Goal: Task Accomplishment & Management: Manage account settings

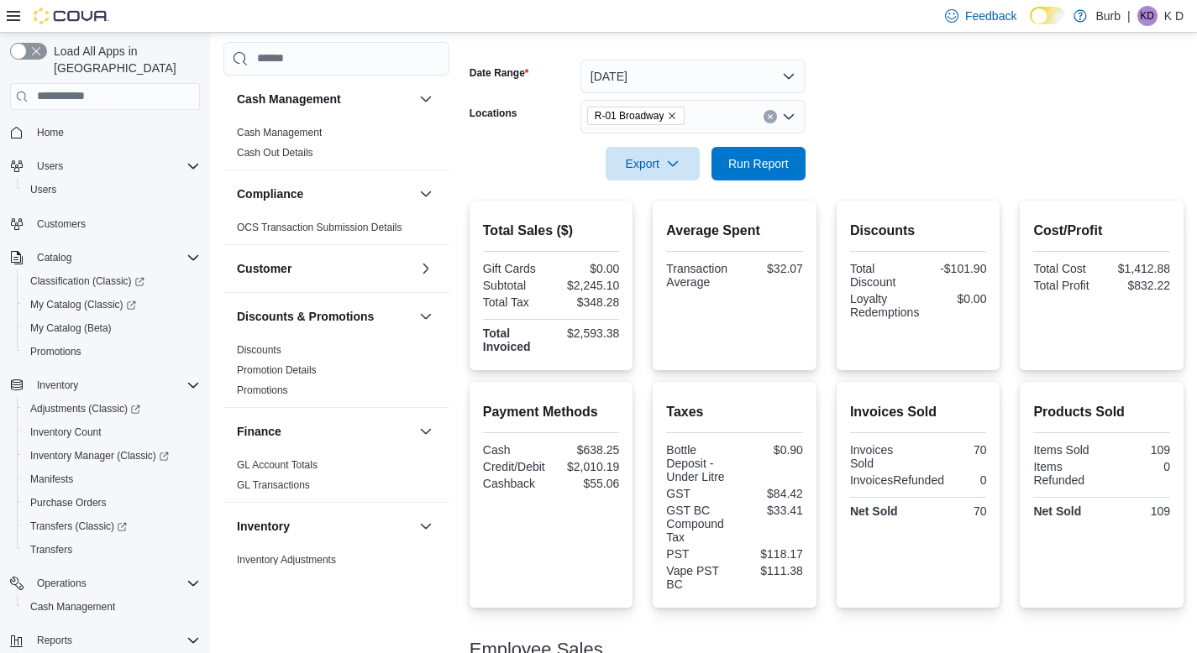
scroll to position [1021, 0]
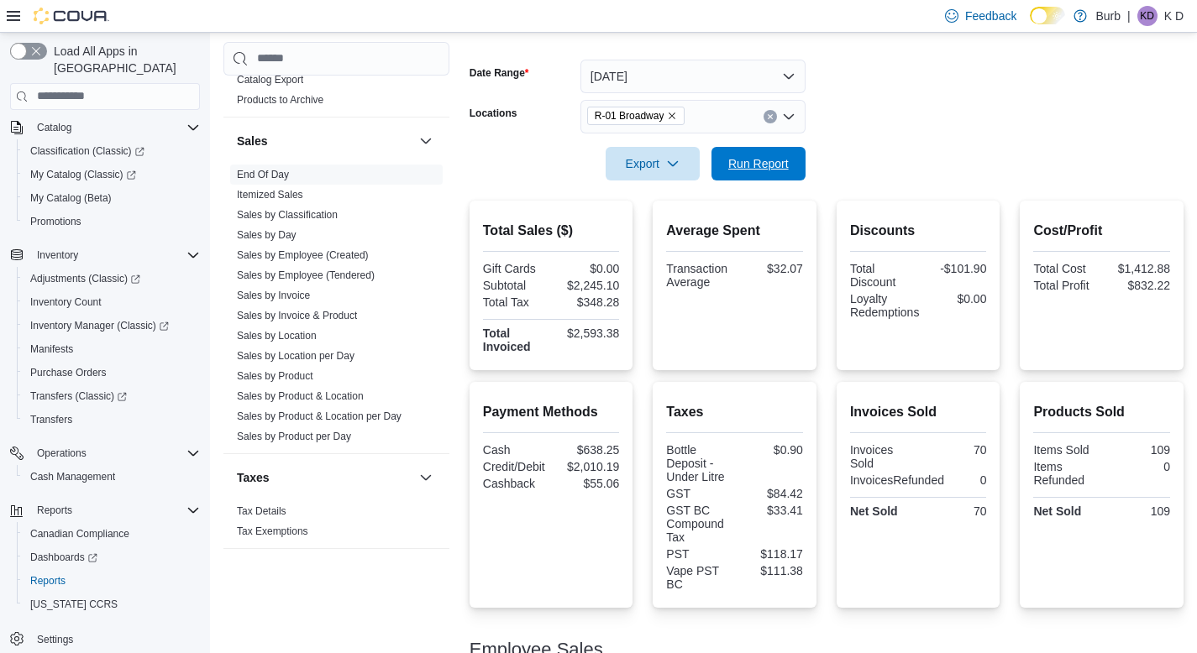
click at [765, 171] on span "Run Report" at bounding box center [759, 164] width 74 height 34
click at [758, 171] on span "Run Report" at bounding box center [759, 163] width 74 height 34
click at [25, 53] on button "button" at bounding box center [28, 51] width 37 height 17
click at [32, 54] on button "button" at bounding box center [28, 51] width 37 height 17
click at [70, 272] on span "Adjustments (Classic)" at bounding box center [85, 278] width 110 height 13
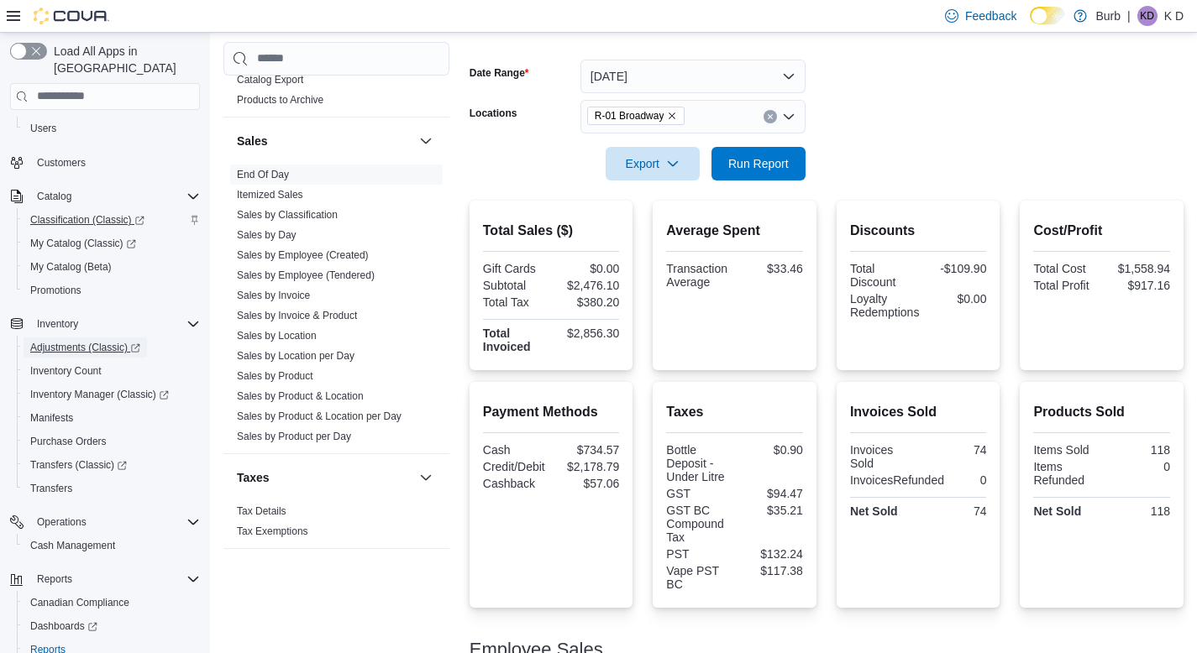
scroll to position [0, 0]
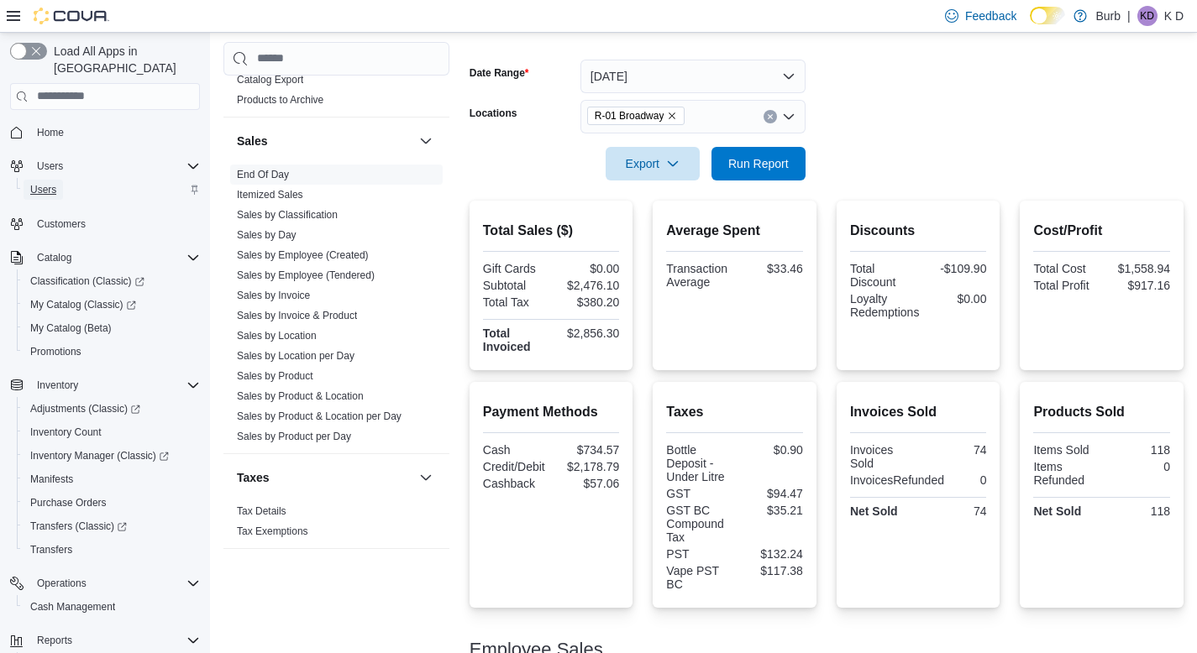
click at [34, 183] on span "Users" at bounding box center [43, 189] width 26 height 13
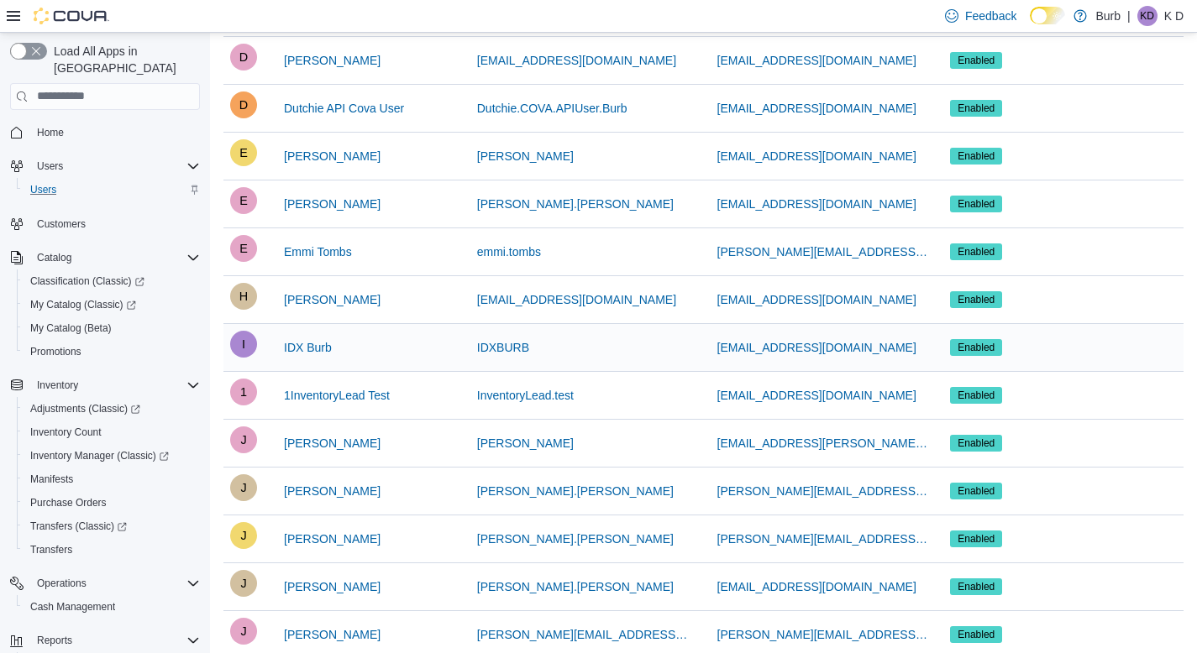
scroll to position [1031, 0]
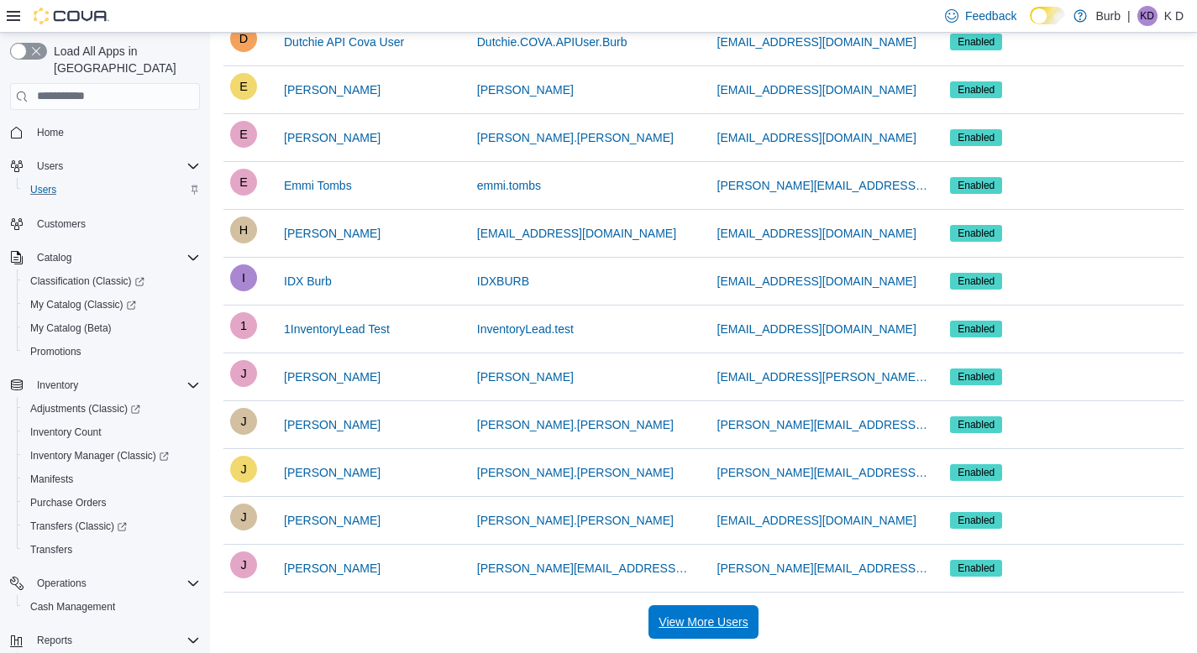
click at [689, 617] on span "View More Users" at bounding box center [703, 622] width 89 height 17
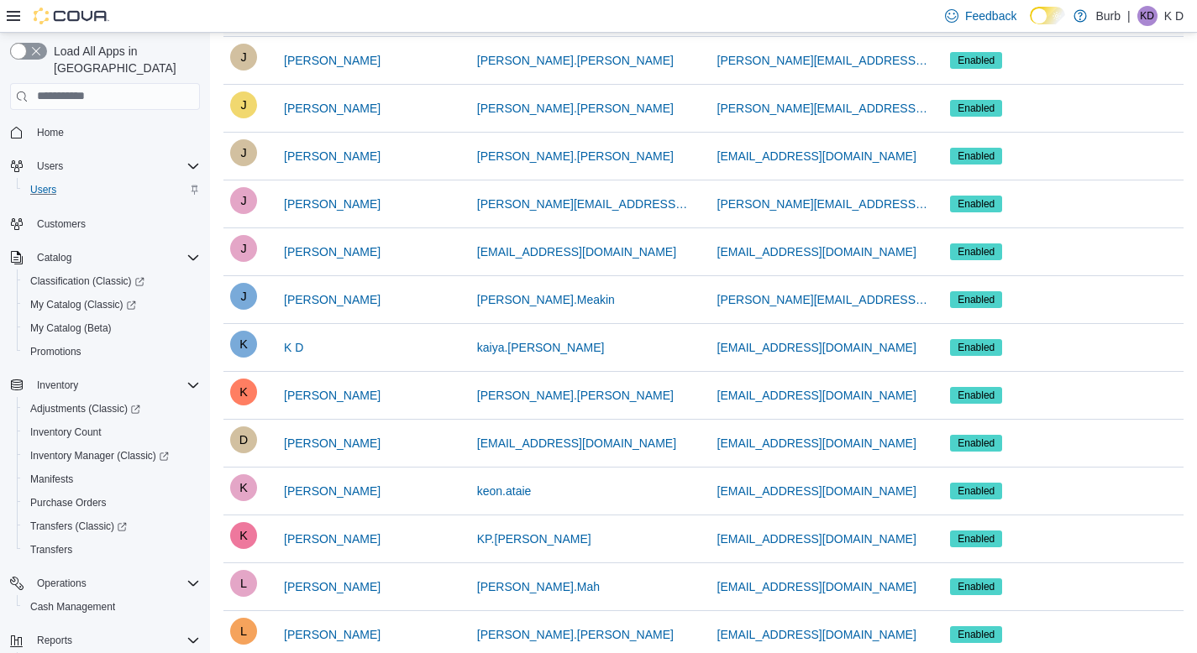
scroll to position [1416, 0]
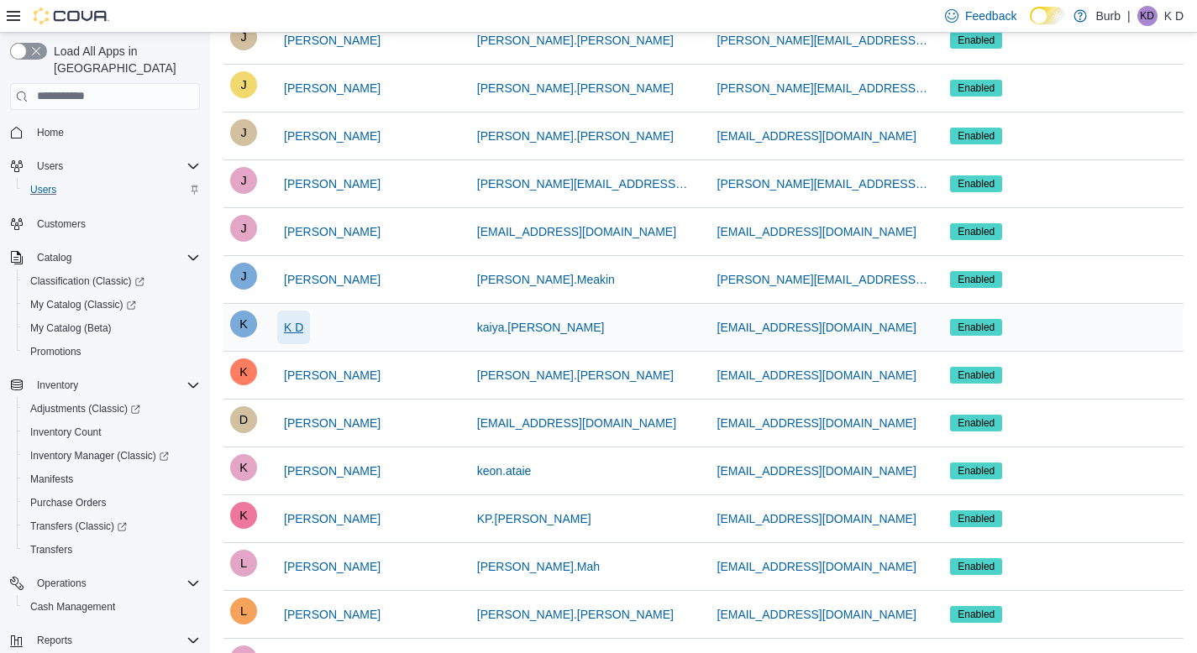
click at [296, 323] on span "K D" at bounding box center [293, 327] width 19 height 17
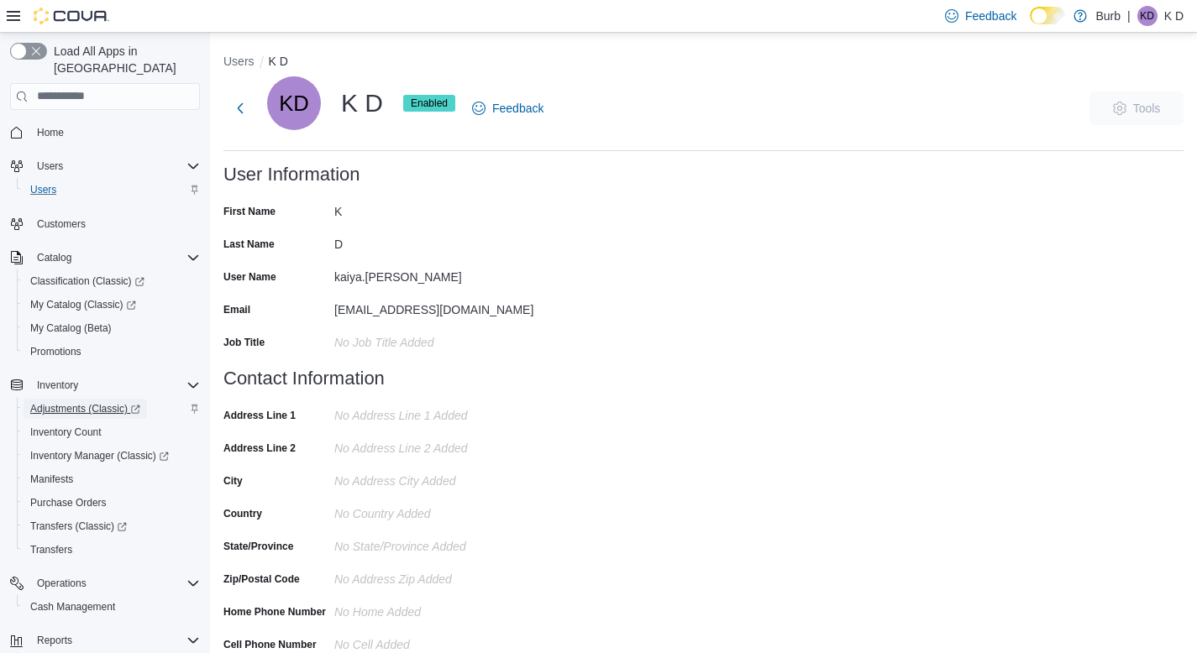
click at [80, 402] on span "Adjustments (Classic)" at bounding box center [85, 408] width 110 height 13
click at [224, 116] on button "Next" at bounding box center [240, 108] width 34 height 34
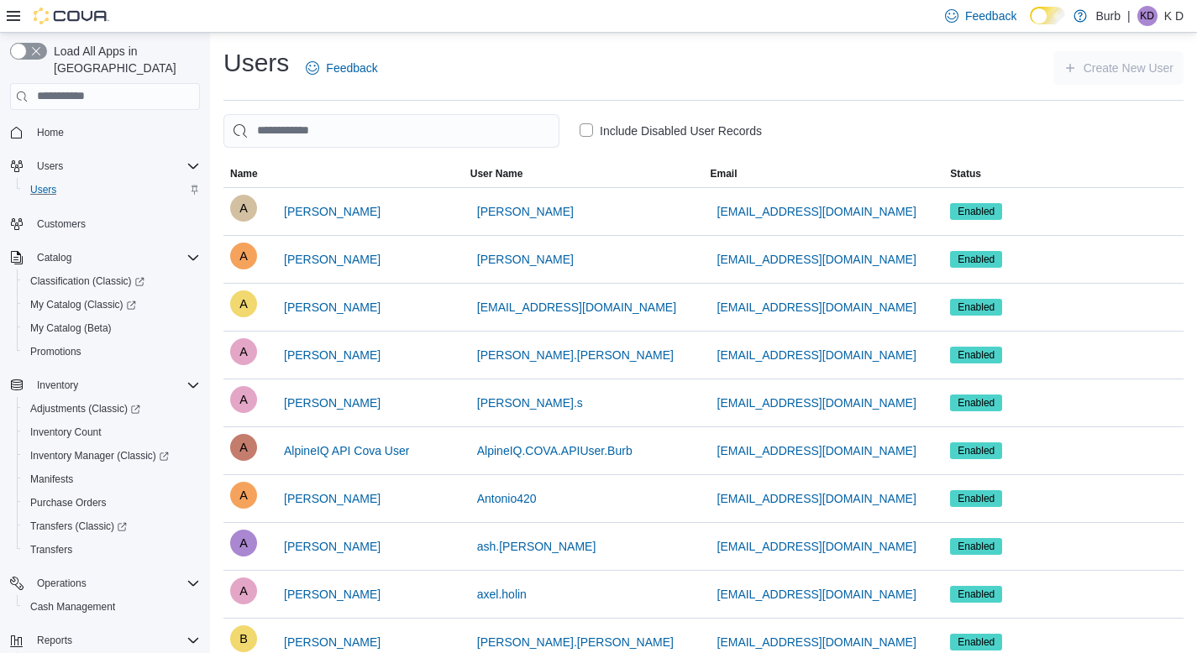
click at [88, 29] on div at bounding box center [58, 16] width 102 height 32
click at [80, 24] on img at bounding box center [72, 16] width 76 height 17
click at [78, 18] on img at bounding box center [72, 16] width 76 height 17
click at [52, 126] on span "Home" at bounding box center [50, 132] width 27 height 13
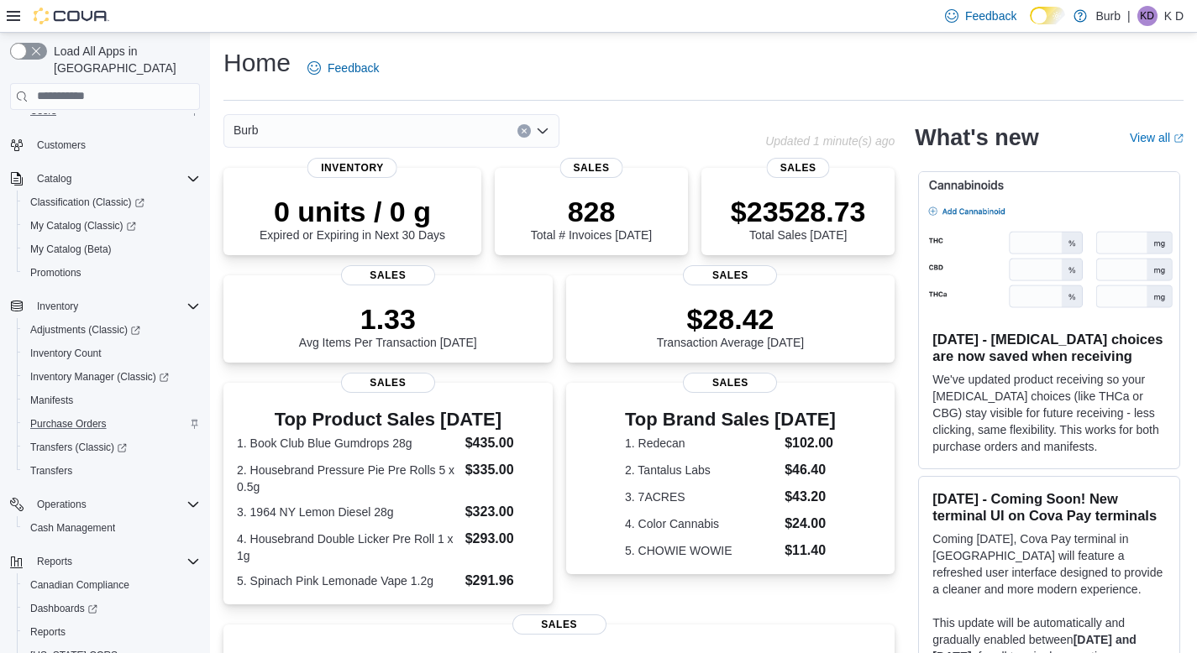
scroll to position [130, 0]
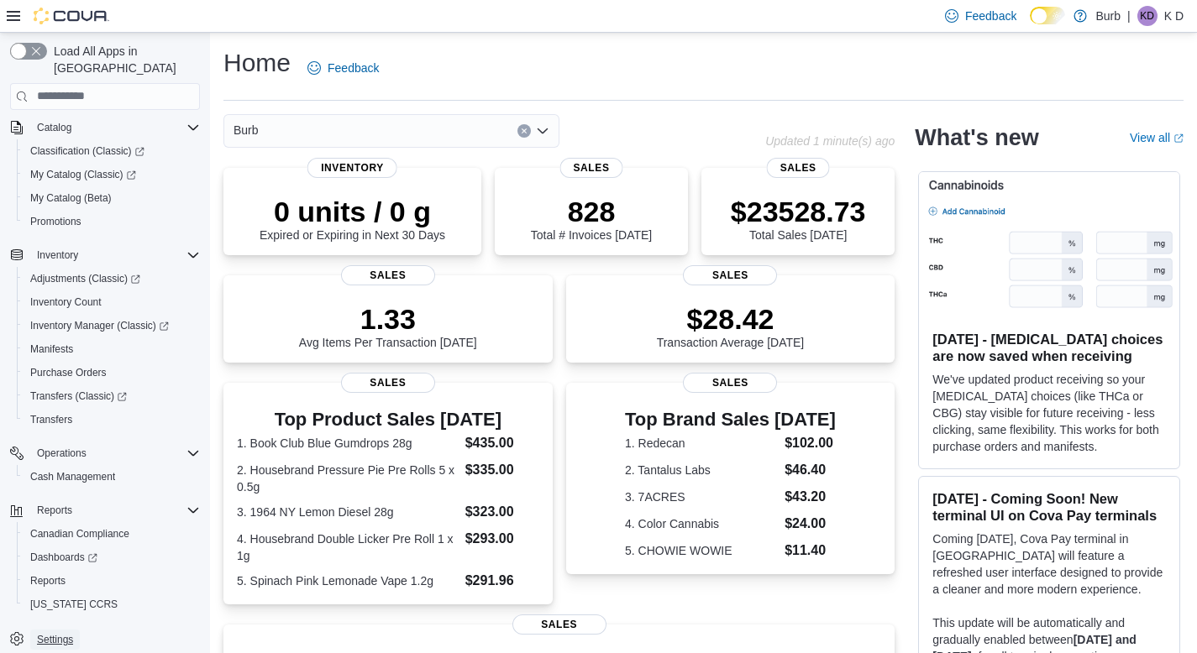
click at [67, 633] on span "Settings" at bounding box center [55, 639] width 36 height 13
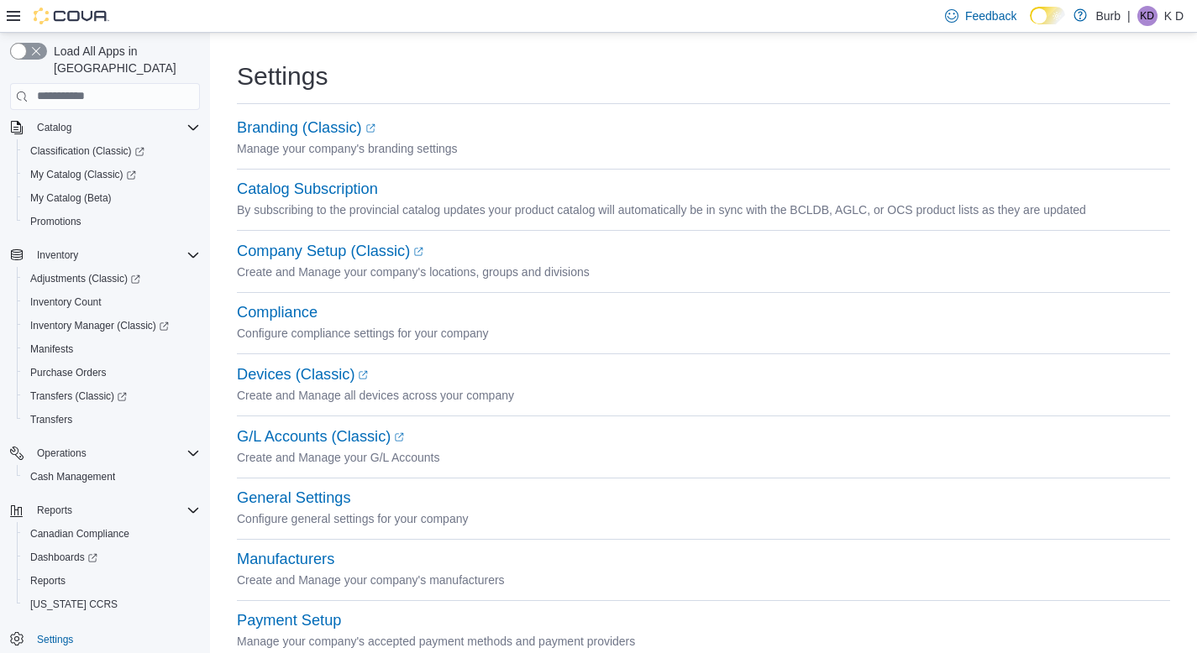
click at [1077, 12] on link at bounding box center [1080, 15] width 17 height 34
click at [51, 575] on span "Reports" at bounding box center [47, 581] width 35 height 13
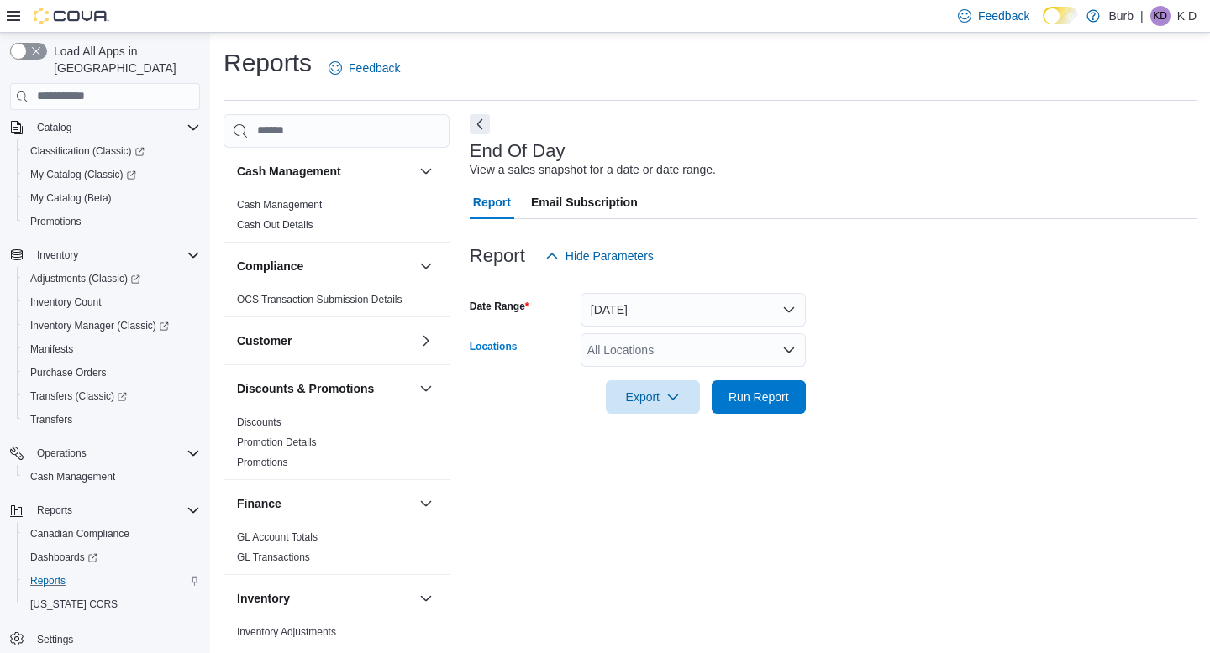
click at [616, 344] on div "All Locations" at bounding box center [692, 350] width 225 height 34
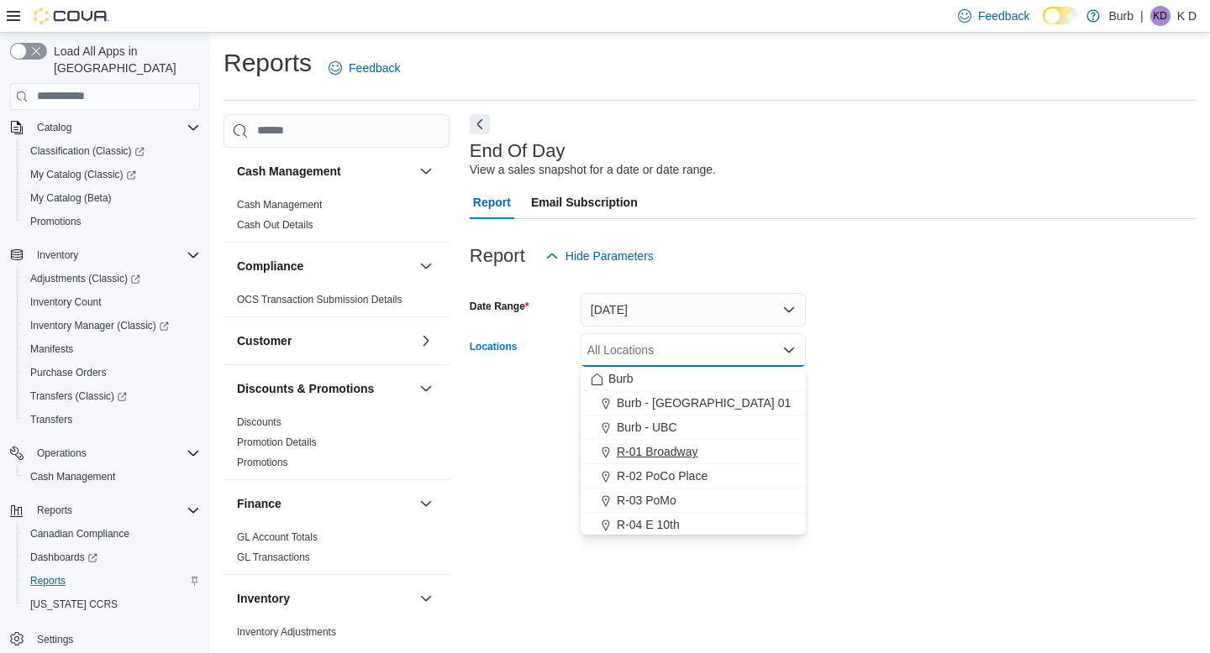
click at [642, 455] on span "R-01 Broadway" at bounding box center [657, 451] width 81 height 17
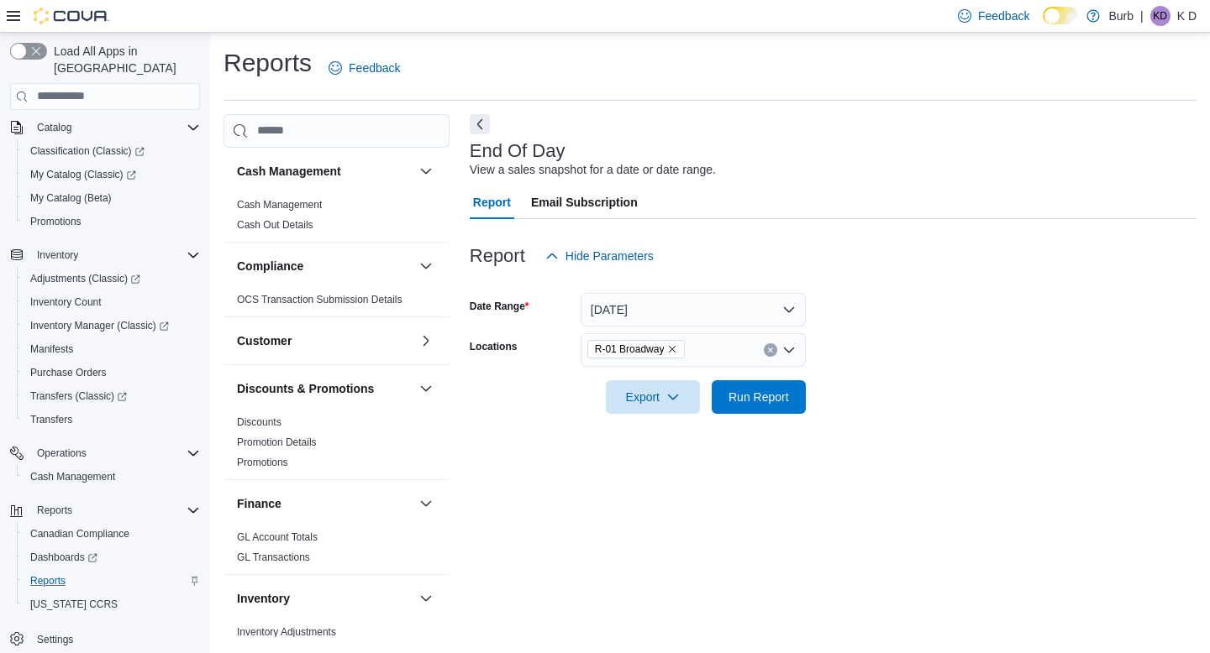
click at [905, 394] on form "Date Range Today Locations R-01 Broadway Export Run Report" at bounding box center [833, 343] width 727 height 141
click at [763, 402] on span "Run Report" at bounding box center [758, 396] width 60 height 17
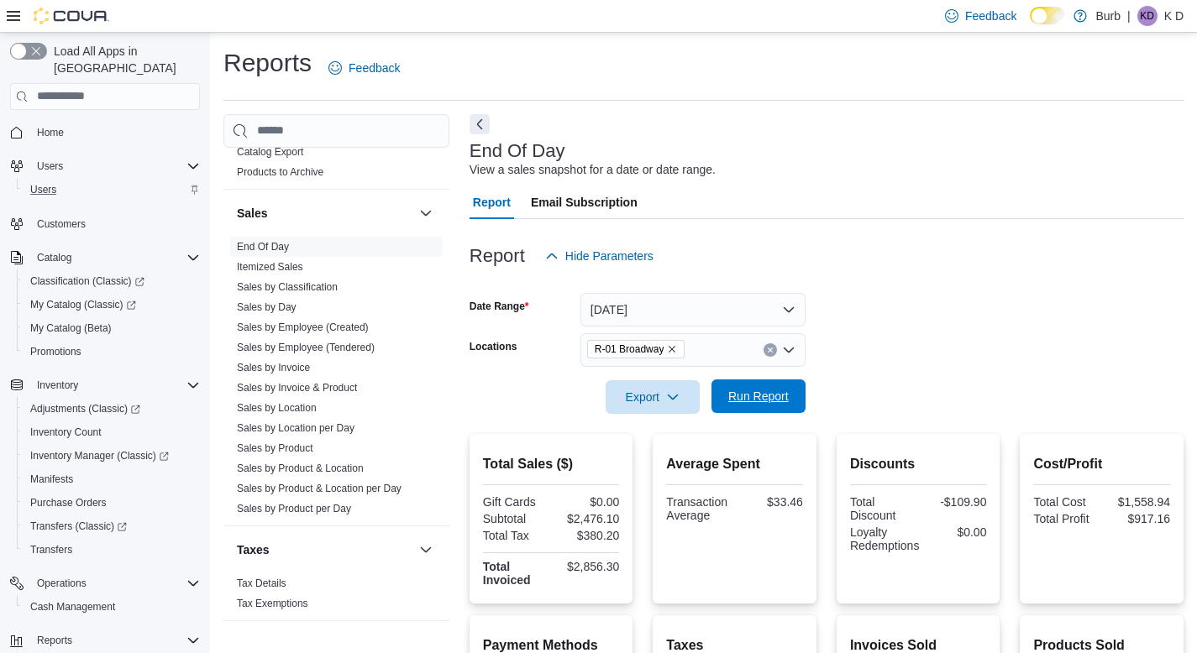
click at [752, 407] on span "Run Report" at bounding box center [759, 397] width 74 height 34
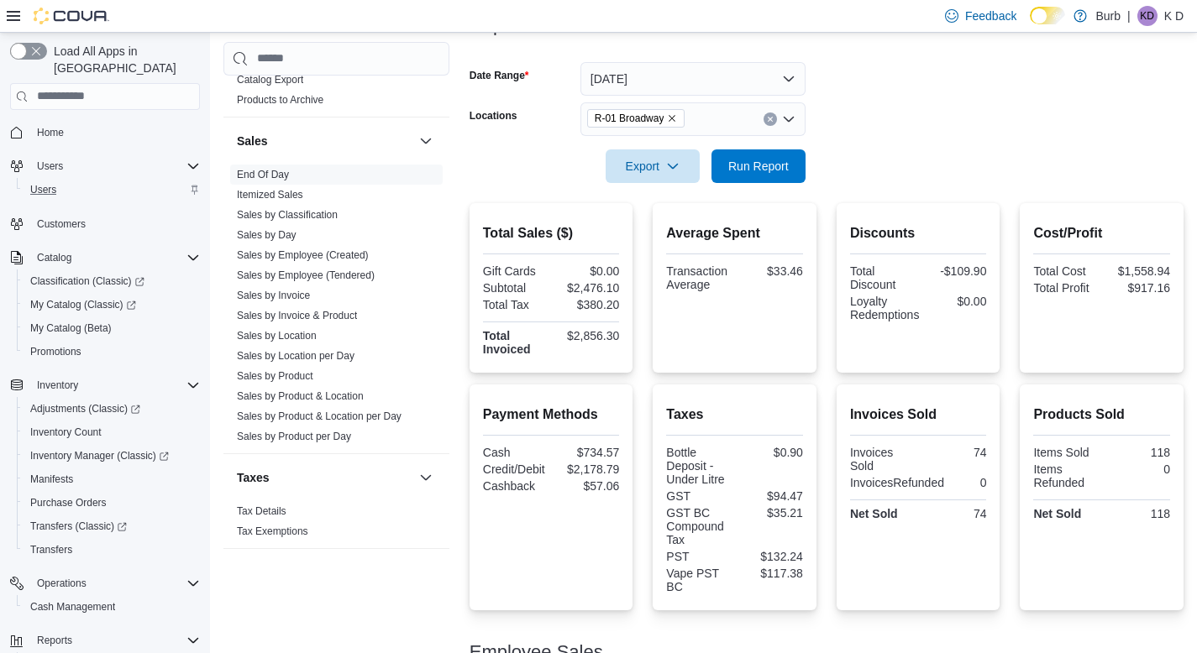
scroll to position [239, 0]
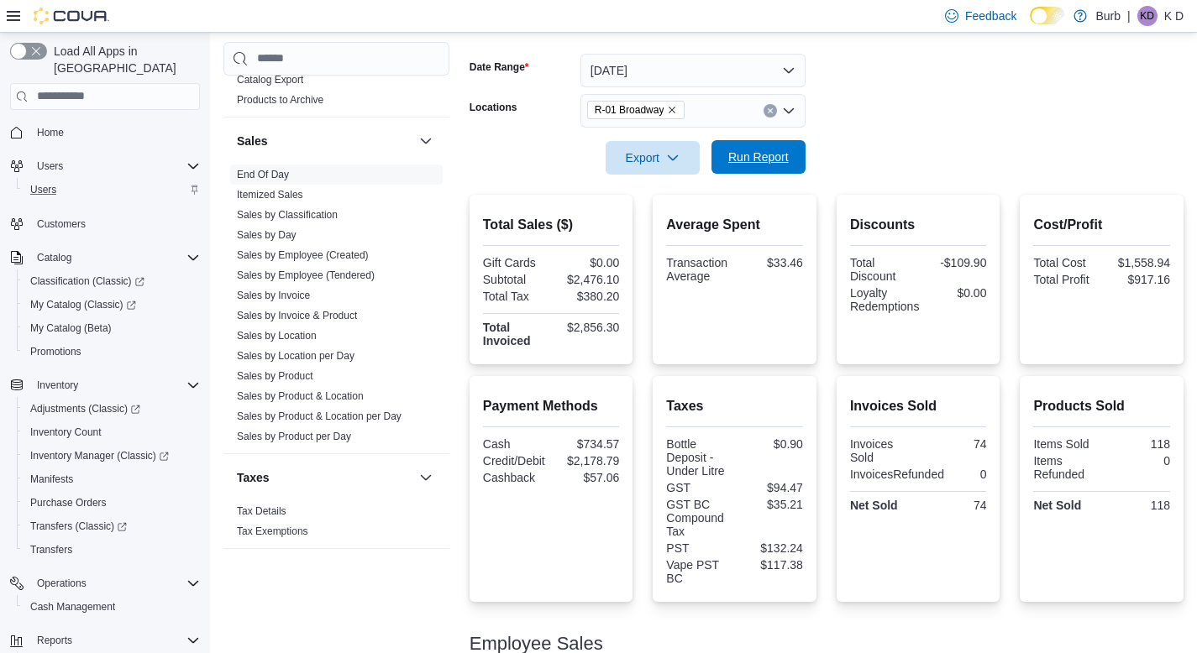
click at [753, 160] on span "Run Report" at bounding box center [758, 157] width 60 height 17
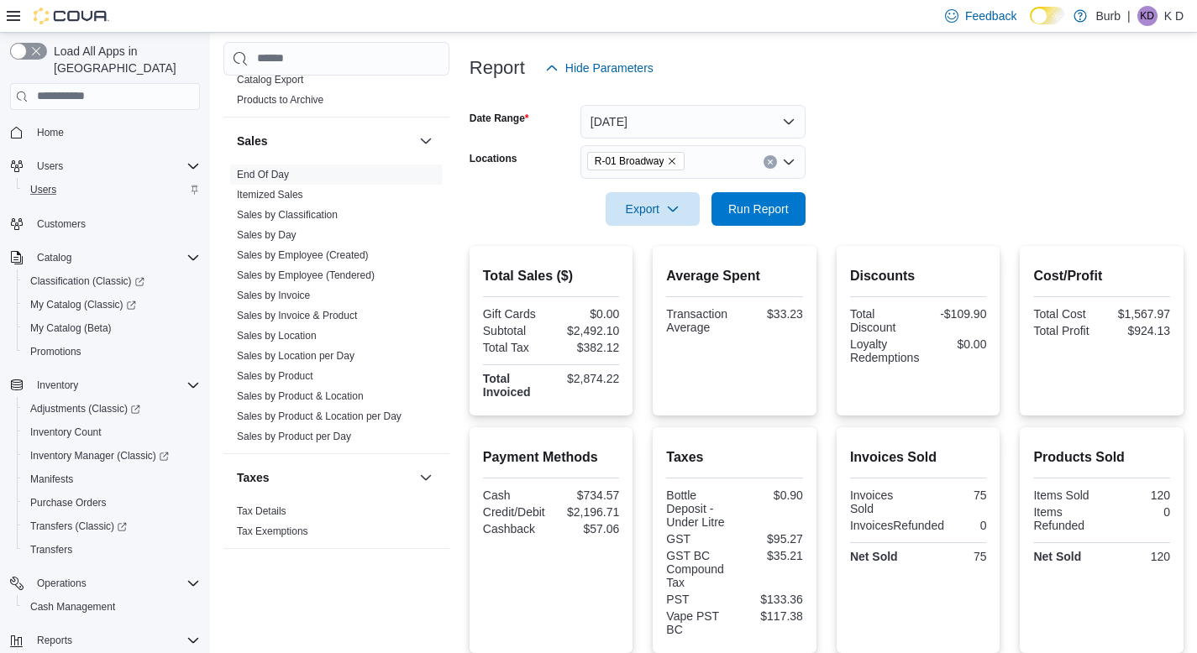
scroll to position [186, 0]
click at [743, 228] on div at bounding box center [827, 238] width 714 height 20
click at [743, 216] on span "Run Report" at bounding box center [758, 210] width 60 height 17
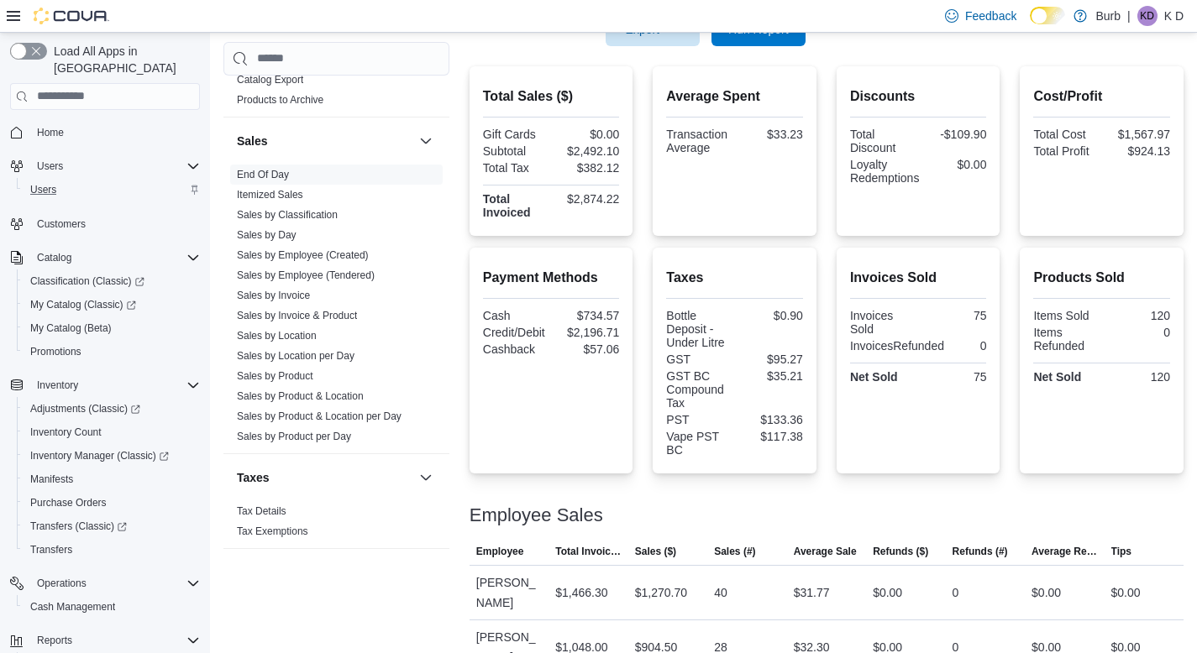
scroll to position [265, 0]
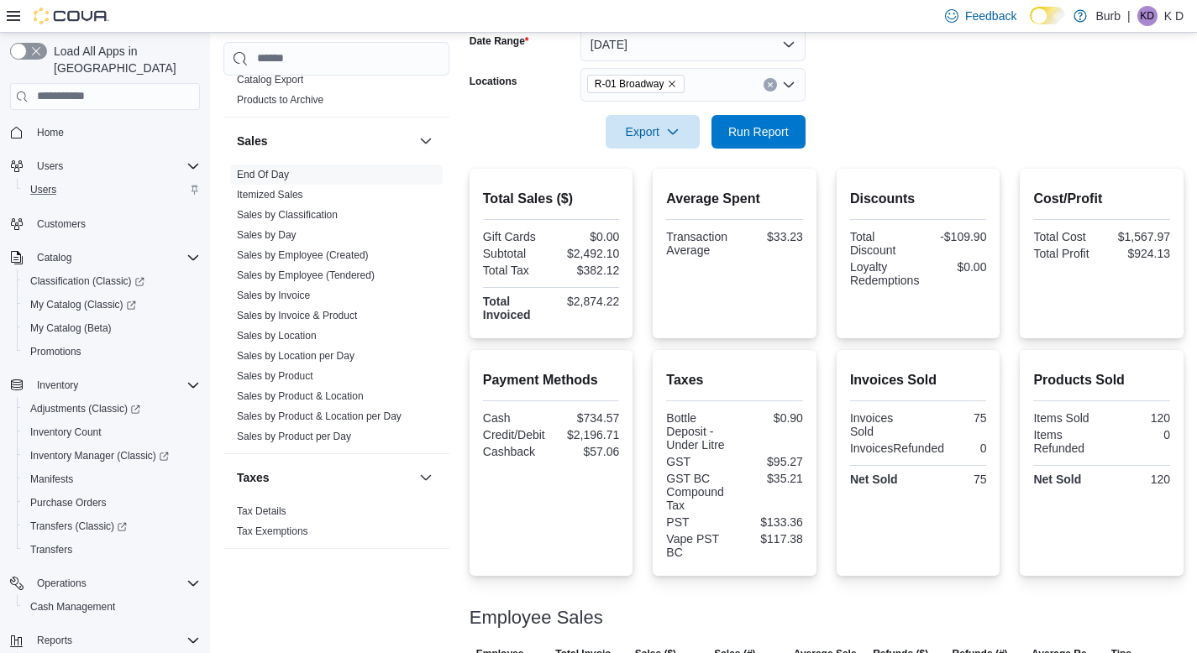
drag, startPoint x: 774, startPoint y: 81, endPoint x: 771, endPoint y: 94, distance: 12.8
click at [773, 81] on button "Clear input" at bounding box center [770, 84] width 13 height 13
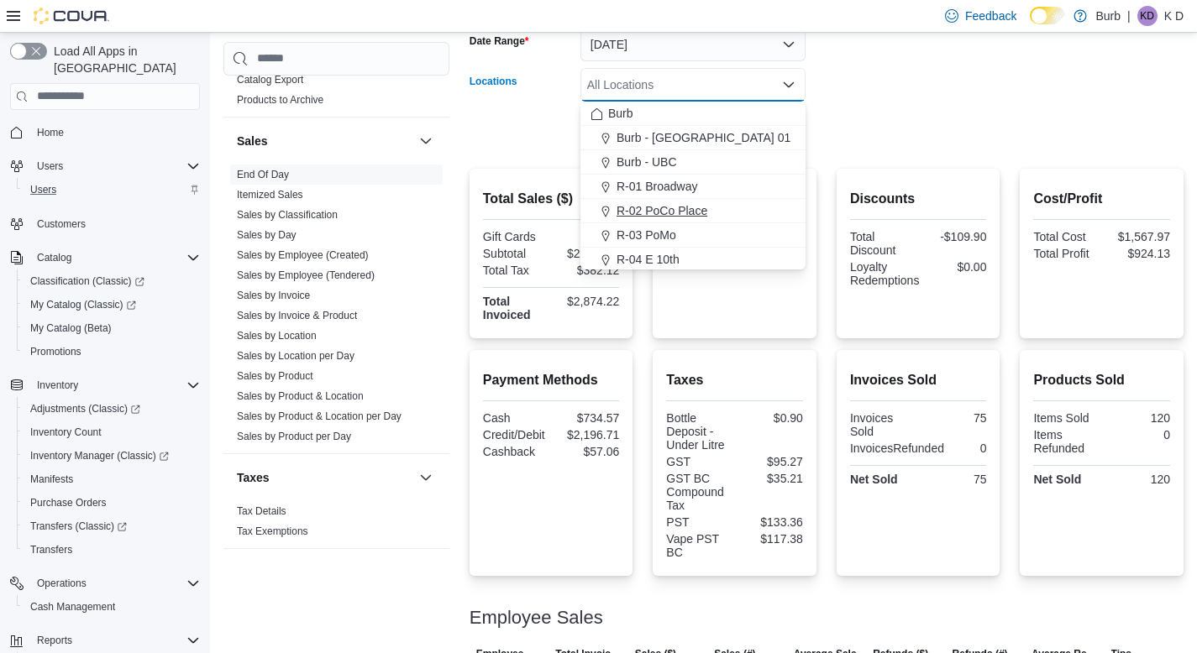
click at [741, 214] on div "R-02 PoCo Place" at bounding box center [692, 210] width 205 height 17
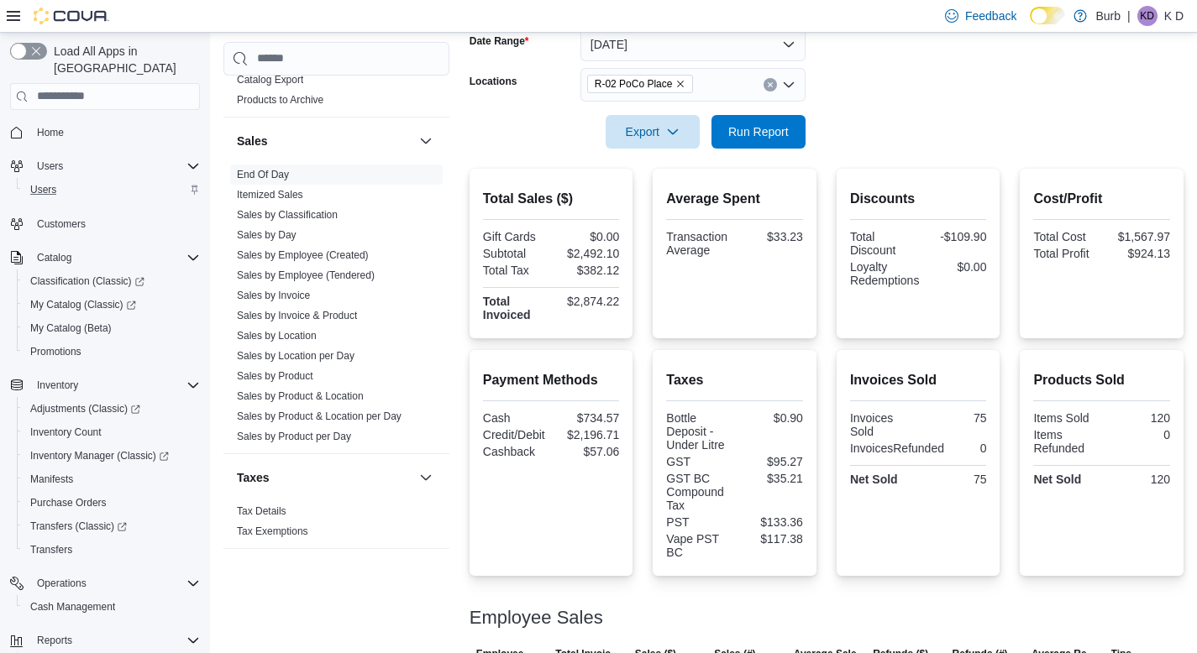
click at [892, 96] on form "Date Range Today Locations R-02 PoCo Place Export Run Report" at bounding box center [827, 78] width 714 height 141
click at [754, 143] on span "Run Report" at bounding box center [759, 131] width 74 height 34
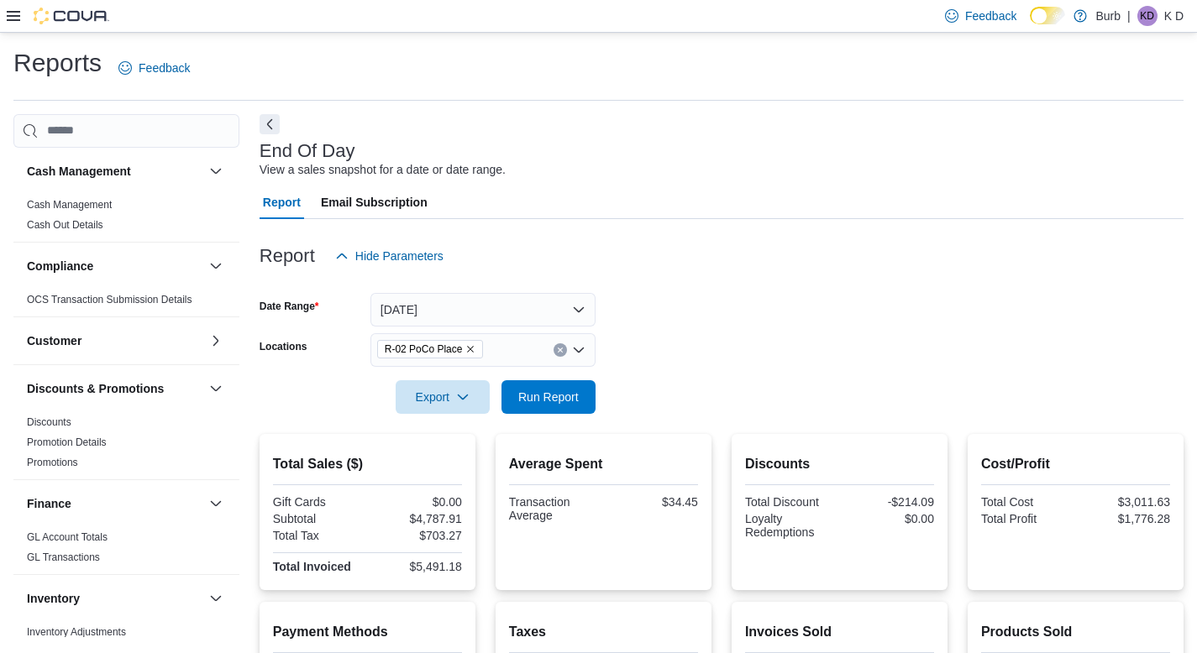
click at [13, 13] on icon at bounding box center [13, 15] width 13 height 13
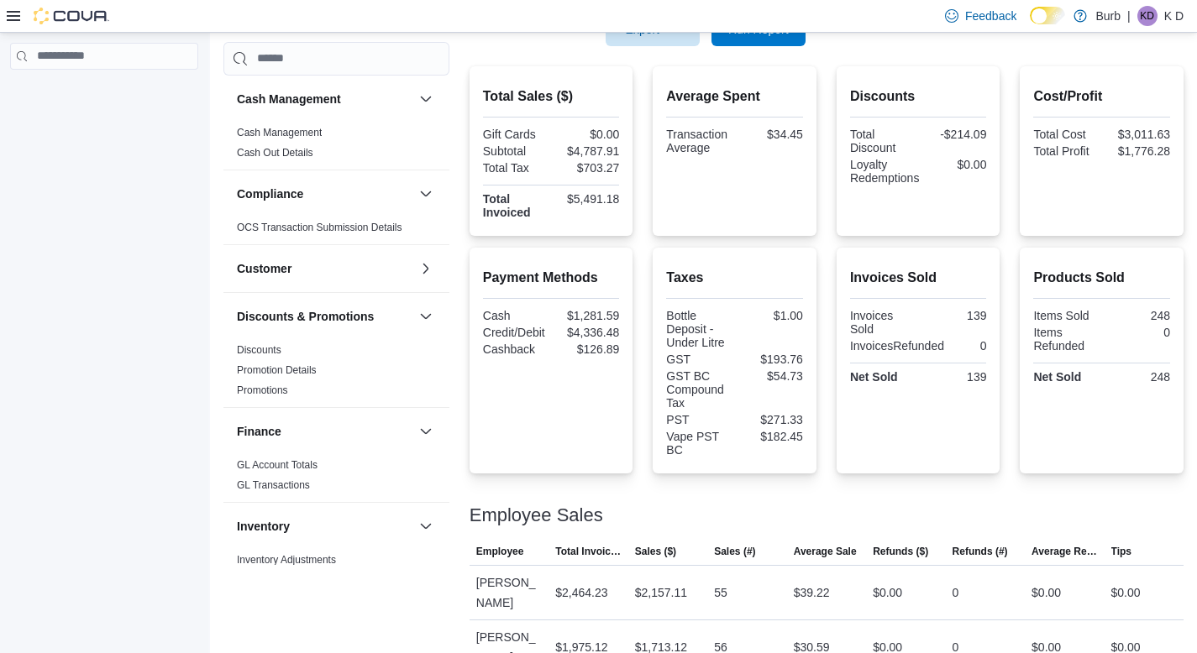
scroll to position [174, 0]
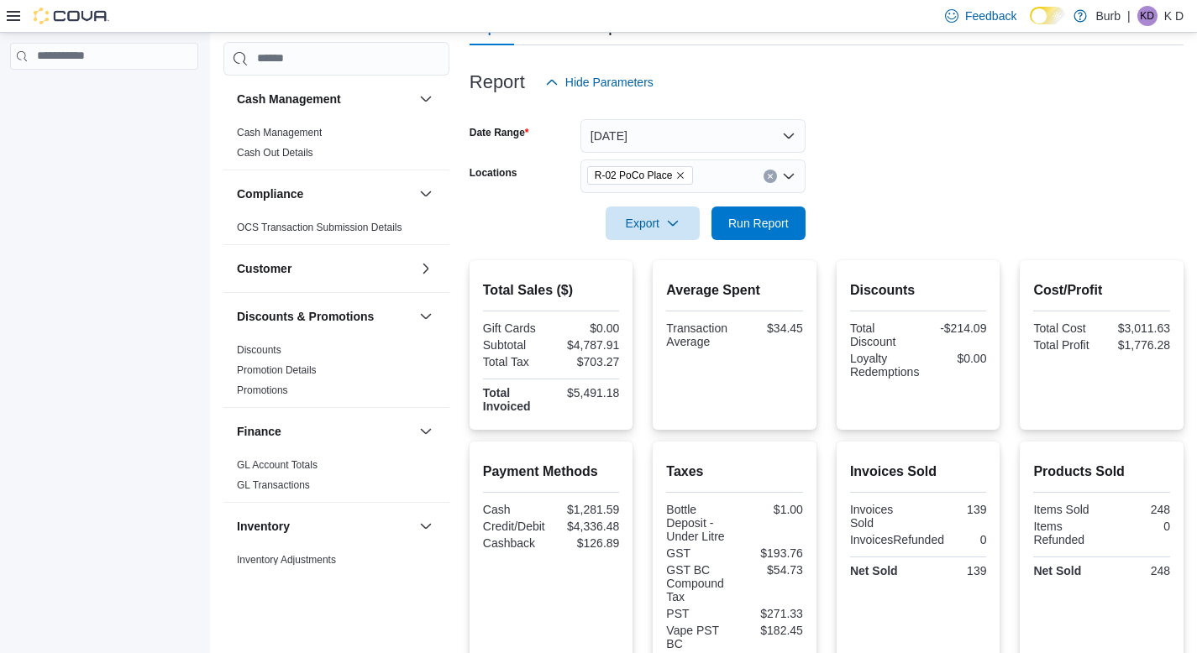
click at [604, 177] on icon "Clear input" at bounding box center [770, 176] width 7 height 7
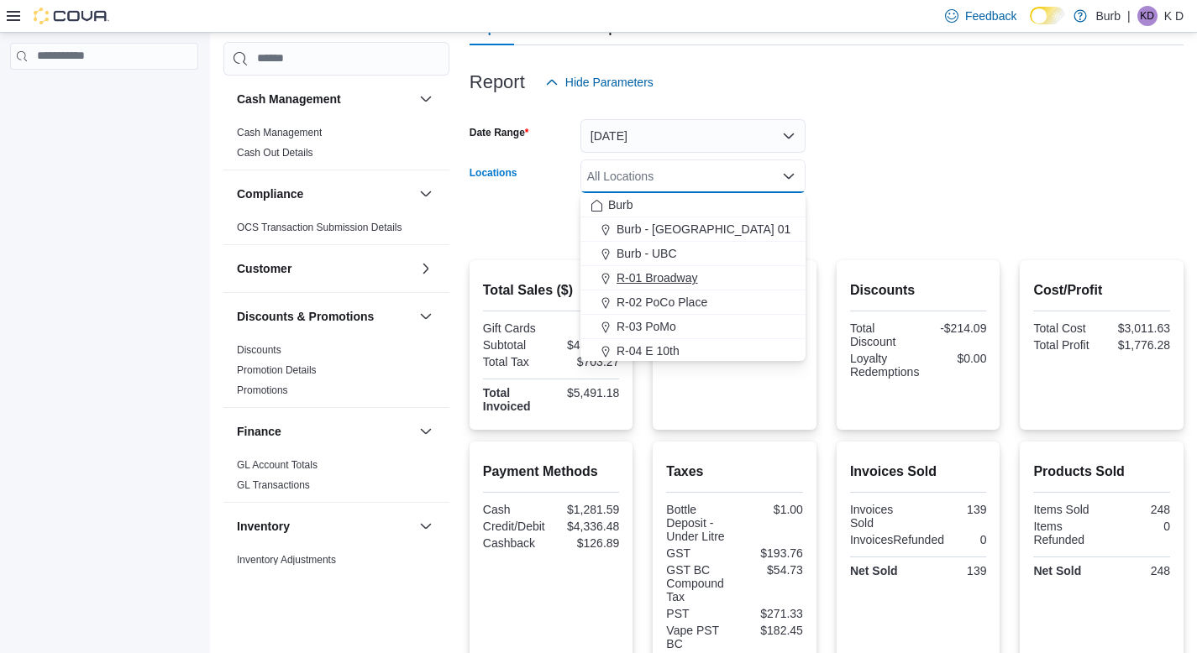
click at [604, 280] on span "R-01 Broadway" at bounding box center [657, 278] width 81 height 17
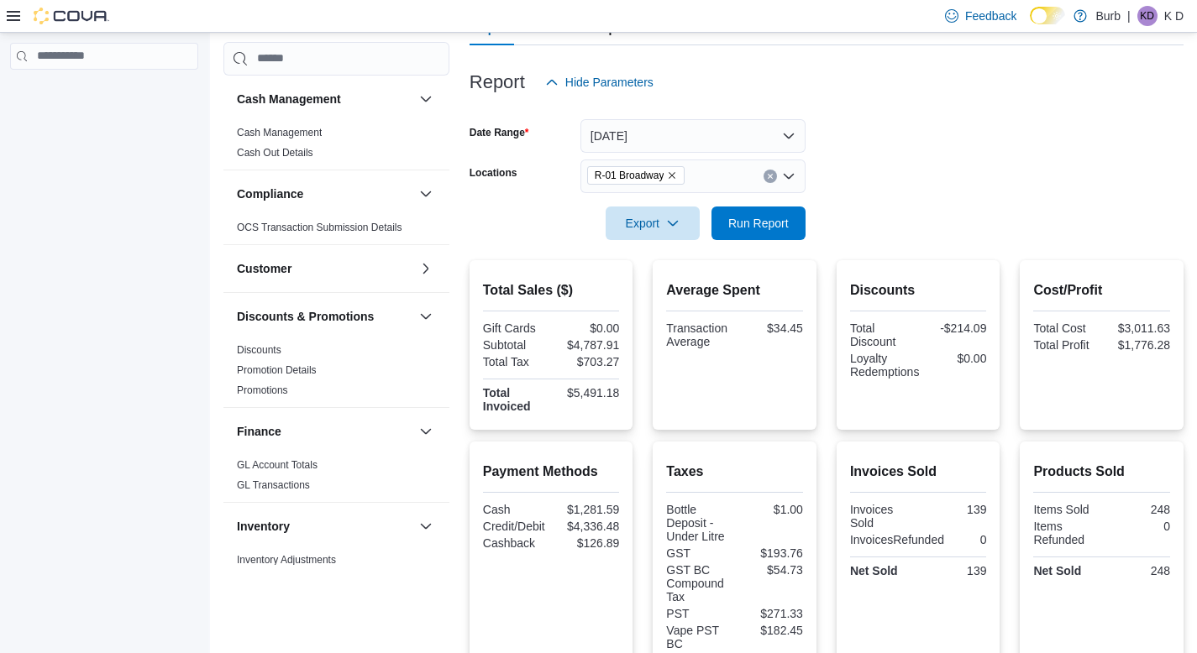
drag, startPoint x: 910, startPoint y: 237, endPoint x: 774, endPoint y: 240, distance: 136.1
click at [604, 239] on div "Report Hide Parameters Date Range Today Locations R-01 Broadway Export Run Repo…" at bounding box center [827, 484] width 714 height 879
click at [604, 234] on span "Run Report" at bounding box center [759, 223] width 74 height 34
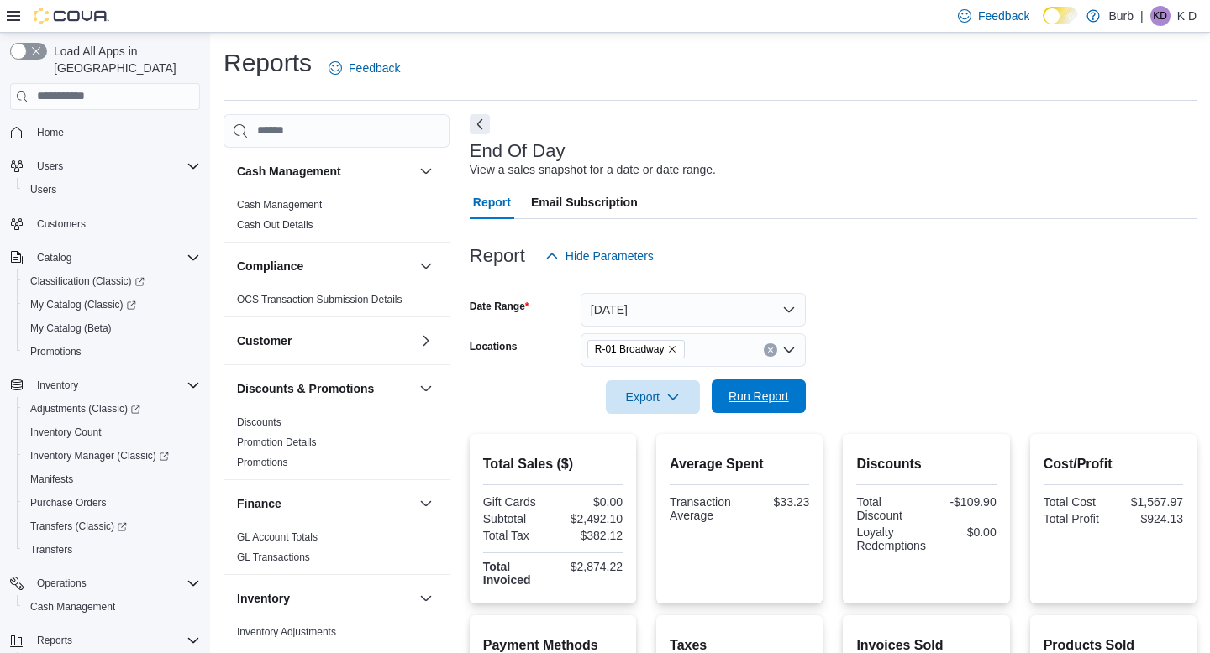
click at [762, 396] on span "Run Report" at bounding box center [758, 396] width 60 height 17
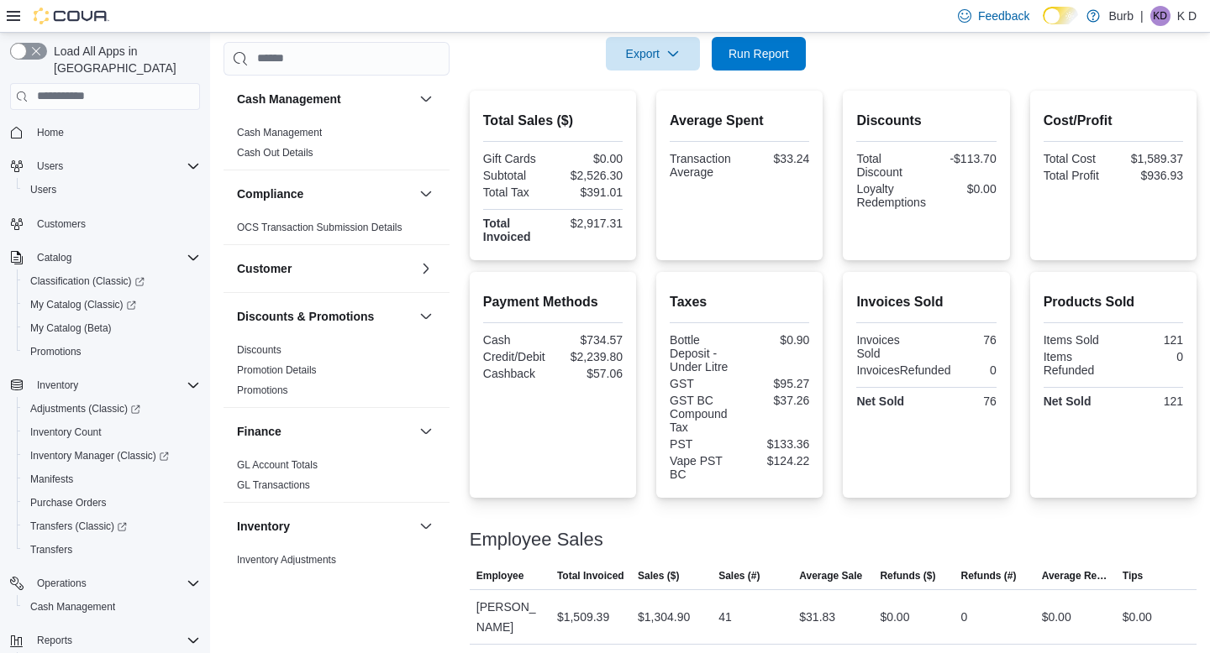
scroll to position [341, 0]
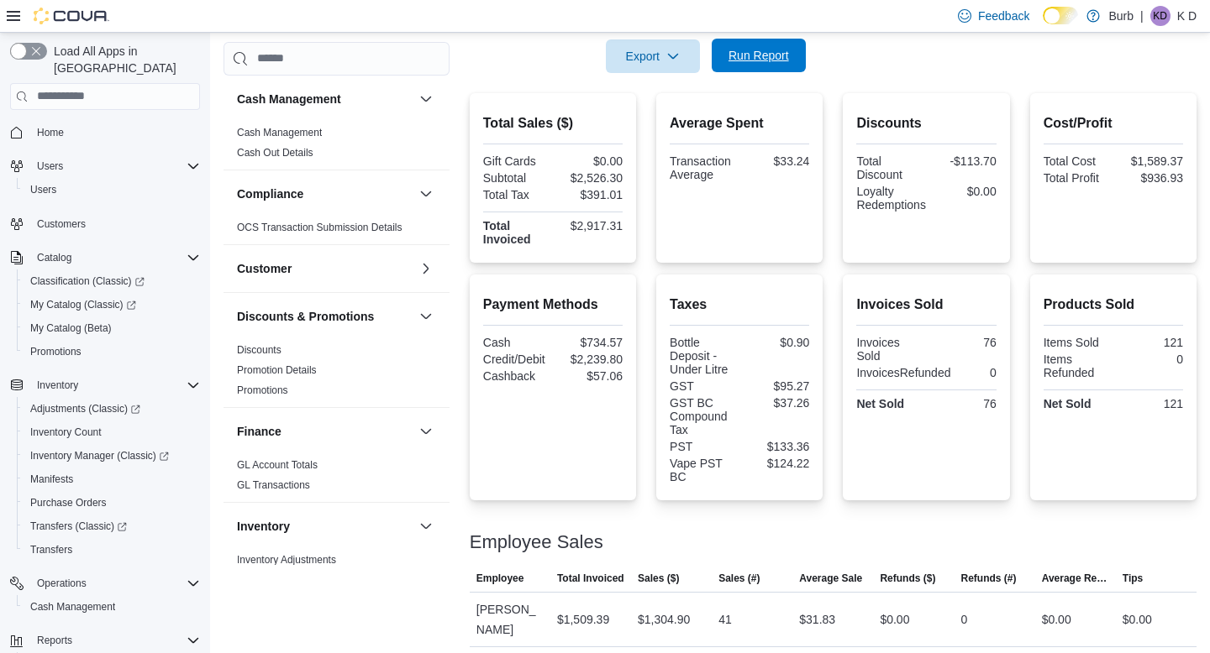
click at [797, 59] on button "Run Report" at bounding box center [758, 56] width 94 height 34
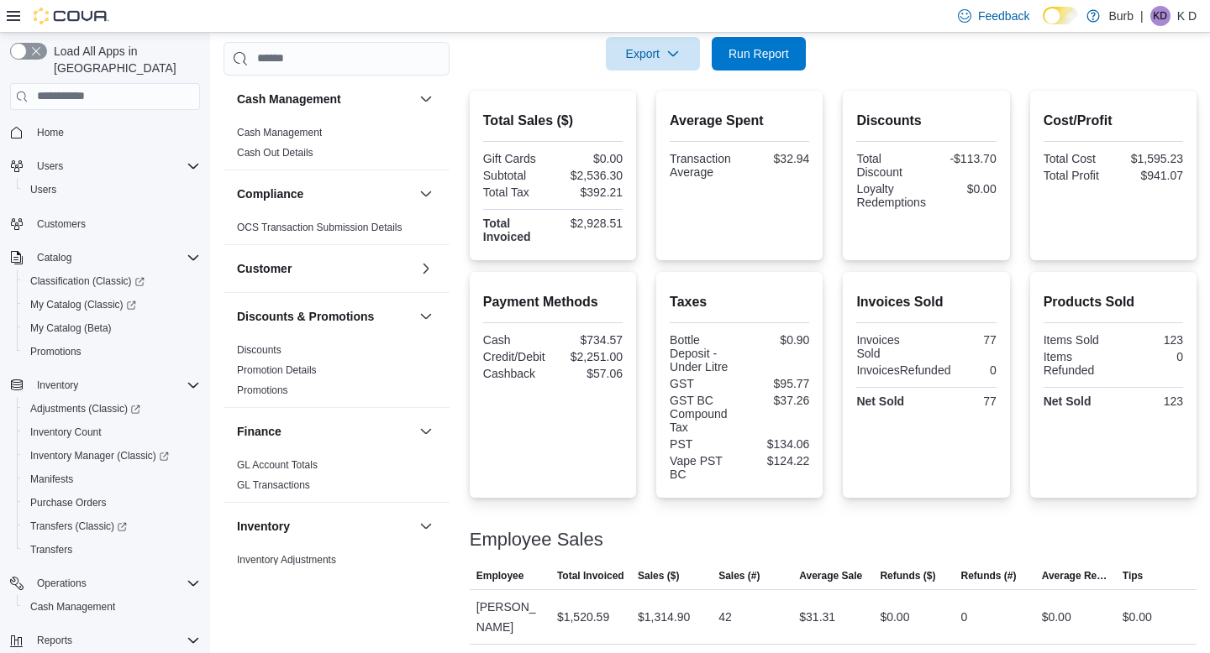
scroll to position [343, 0]
click at [733, 55] on span "Run Report" at bounding box center [758, 53] width 60 height 17
click at [759, 44] on span "Run Report" at bounding box center [759, 54] width 74 height 34
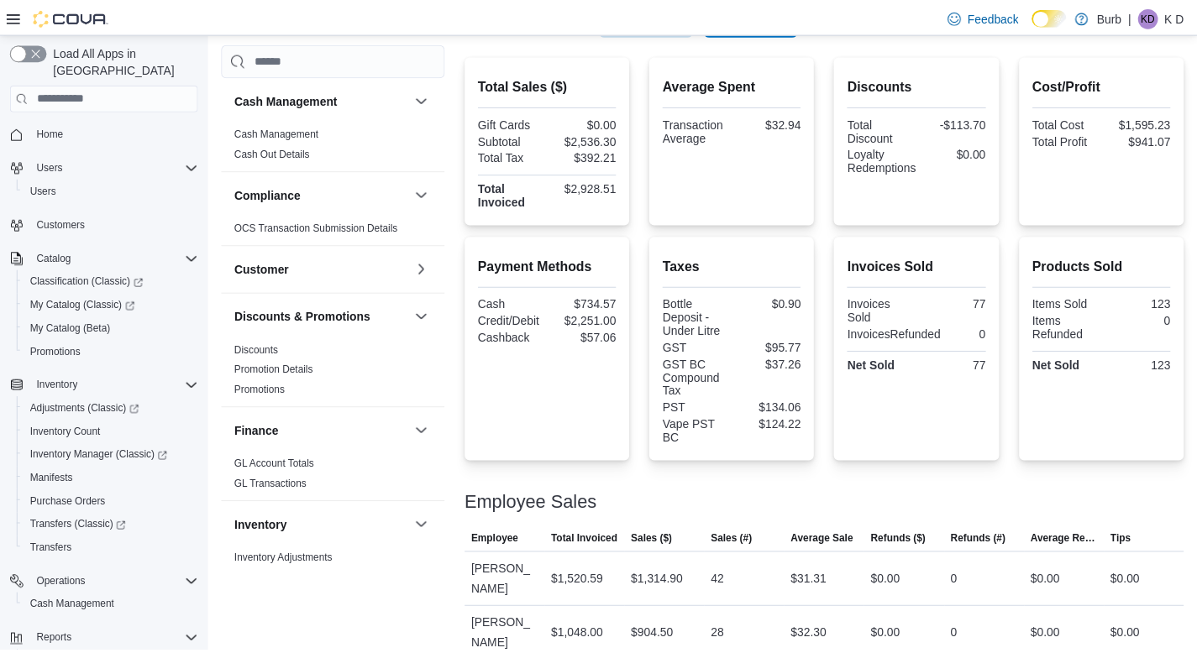
scroll to position [380, 0]
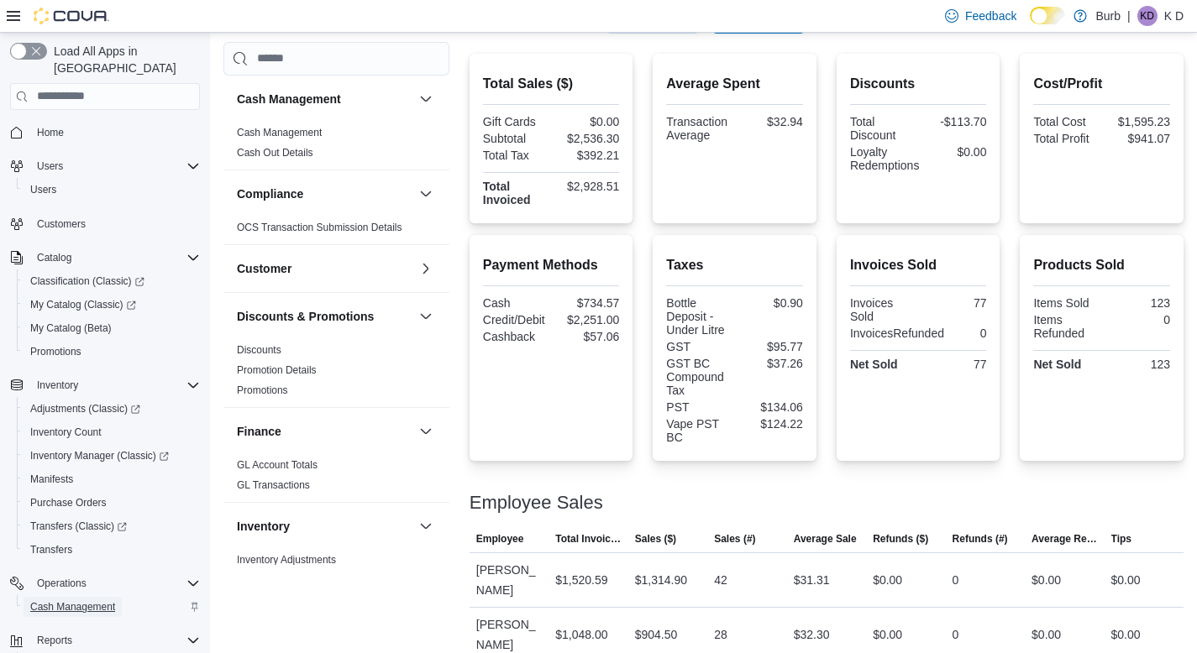
click at [79, 601] on span "Cash Management" at bounding box center [72, 607] width 85 height 13
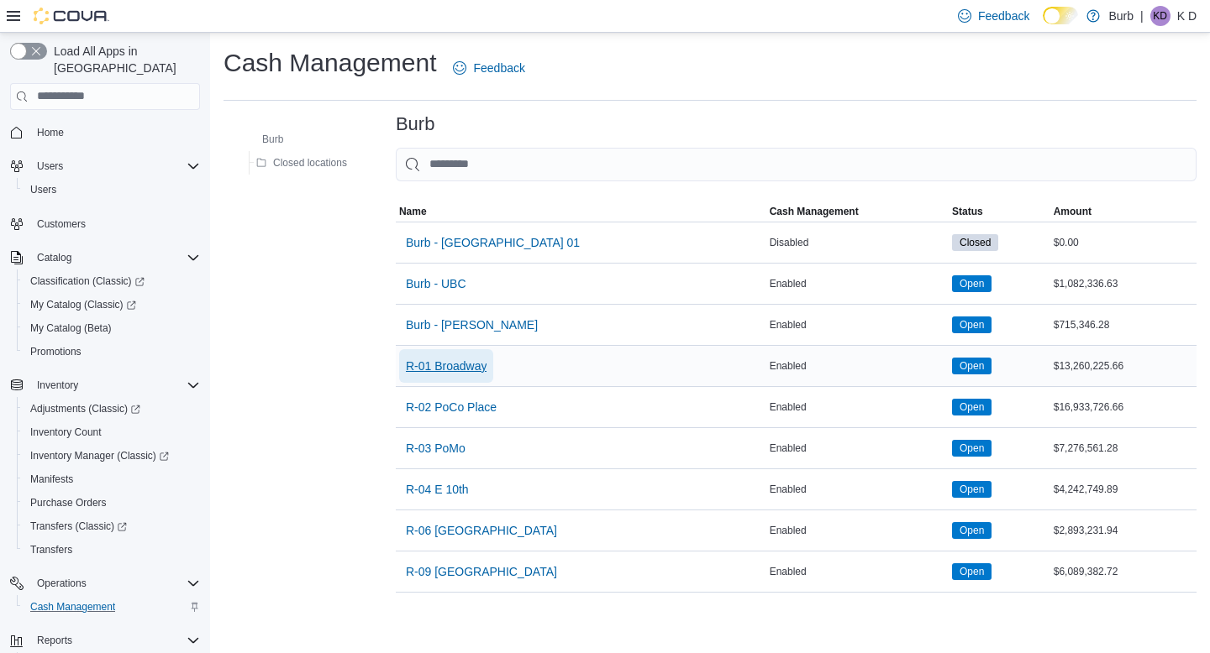
click at [465, 369] on span "R-01 Broadway" at bounding box center [446, 366] width 81 height 17
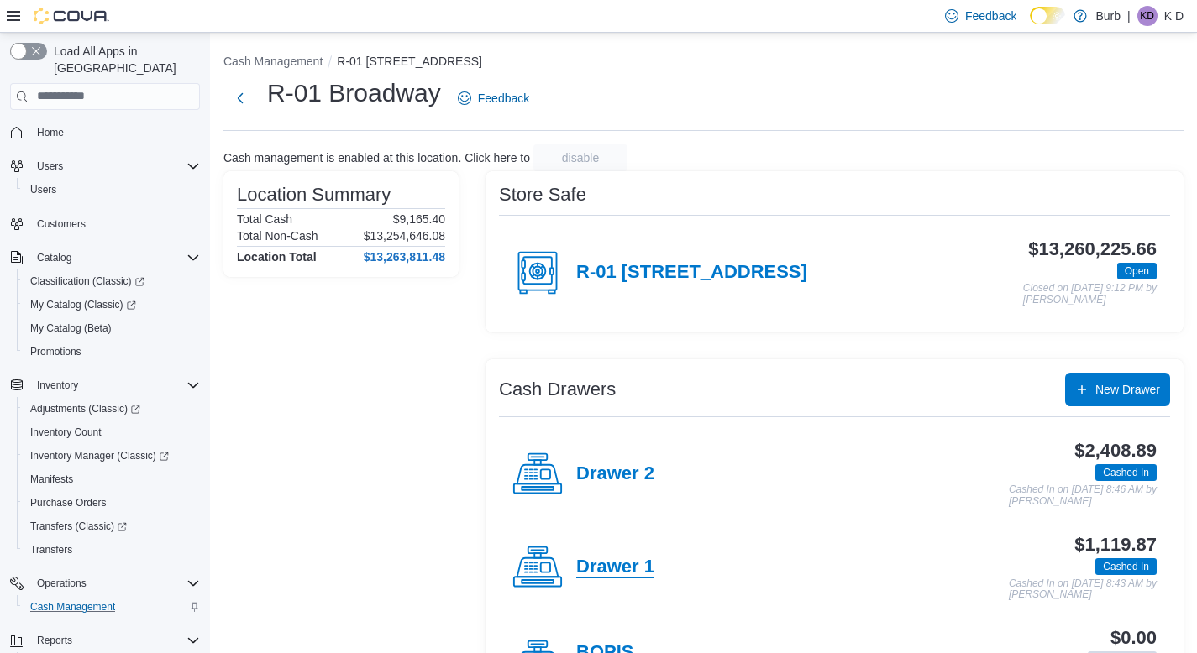
click at [621, 577] on h4 "Drawer 1" at bounding box center [615, 568] width 78 height 22
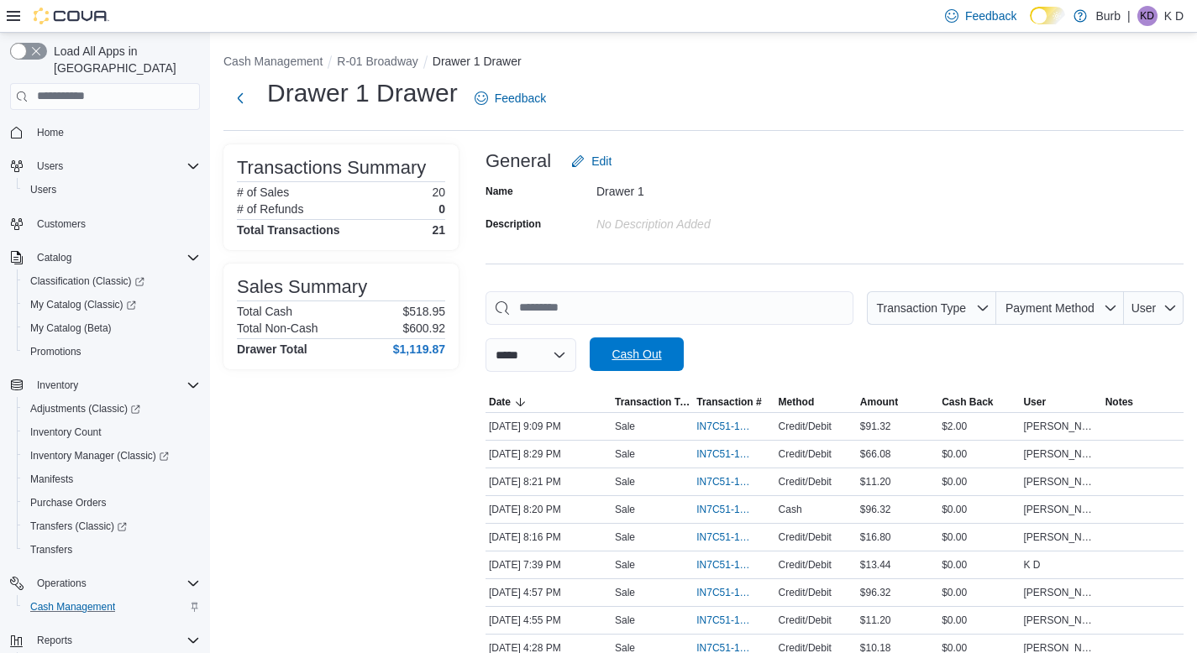
click at [644, 354] on span "Cash Out" at bounding box center [636, 354] width 50 height 17
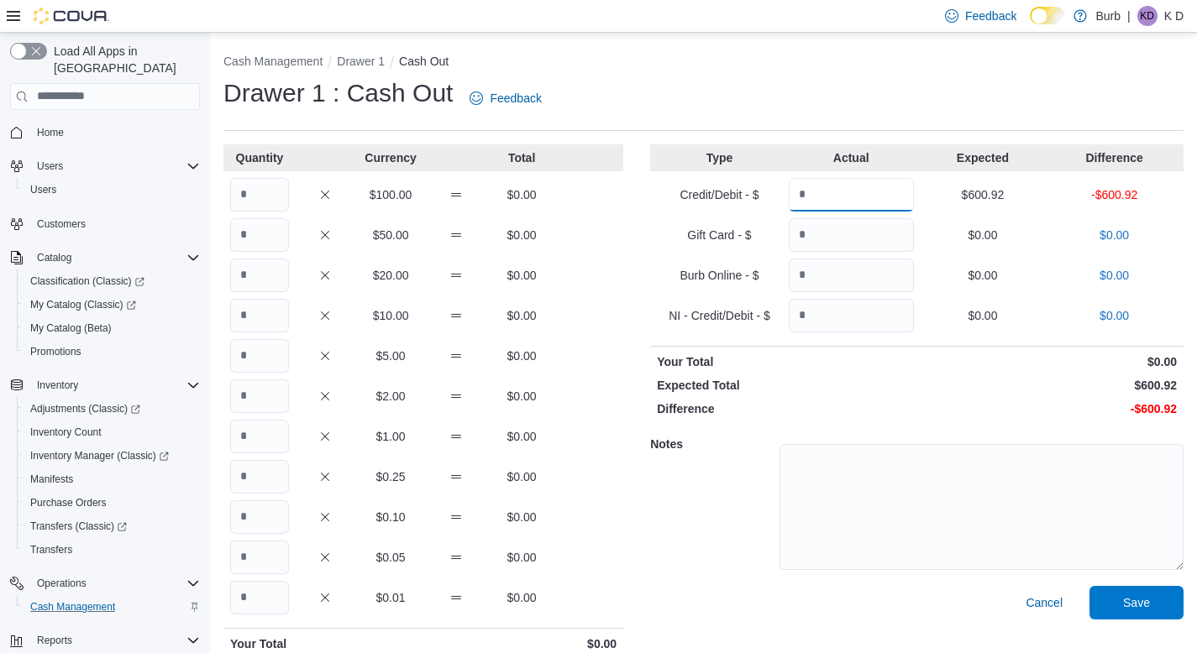
click at [832, 204] on input "Quantity" at bounding box center [851, 195] width 125 height 34
type input "******"
click at [264, 394] on input "Quantity" at bounding box center [259, 397] width 59 height 34
type input "**"
click at [266, 439] on input "Quantity" at bounding box center [259, 437] width 59 height 34
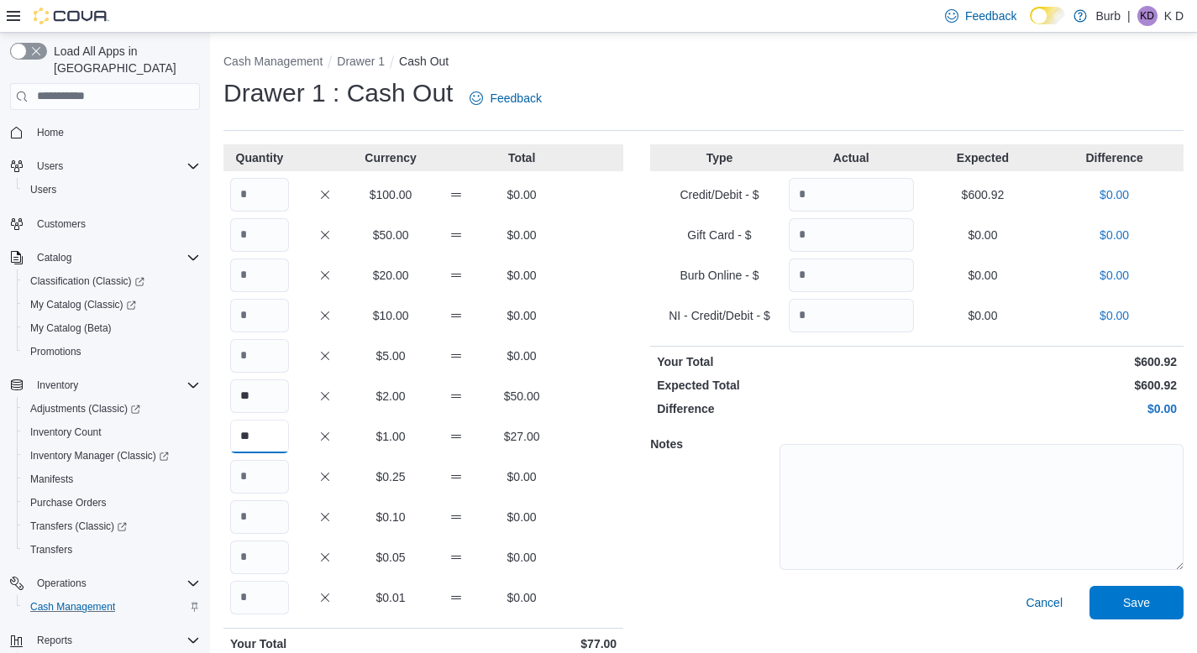
type input "**"
click at [273, 478] on input "Quantity" at bounding box center [259, 477] width 59 height 34
type input "**"
click at [271, 516] on input "Quantity" at bounding box center [259, 518] width 59 height 34
type input "**"
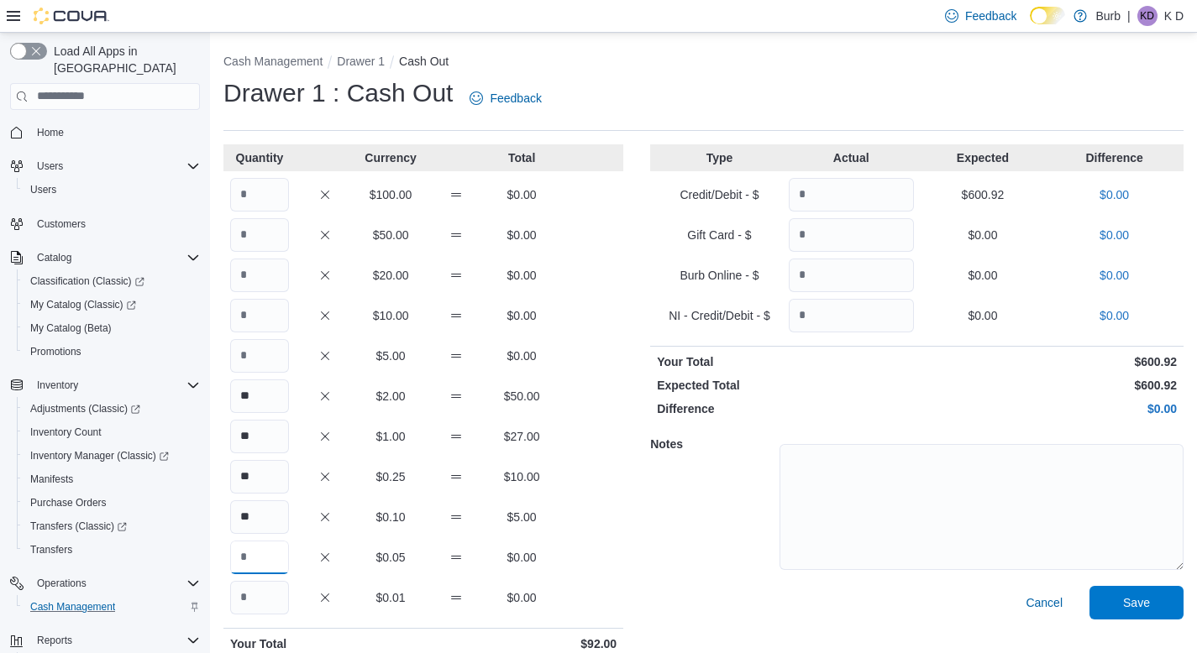
click at [276, 556] on input "Quantity" at bounding box center [259, 558] width 59 height 34
type input "**"
click at [254, 354] on input "Quantity" at bounding box center [259, 356] width 59 height 34
type input "*"
click at [267, 317] on input "Quantity" at bounding box center [259, 316] width 59 height 34
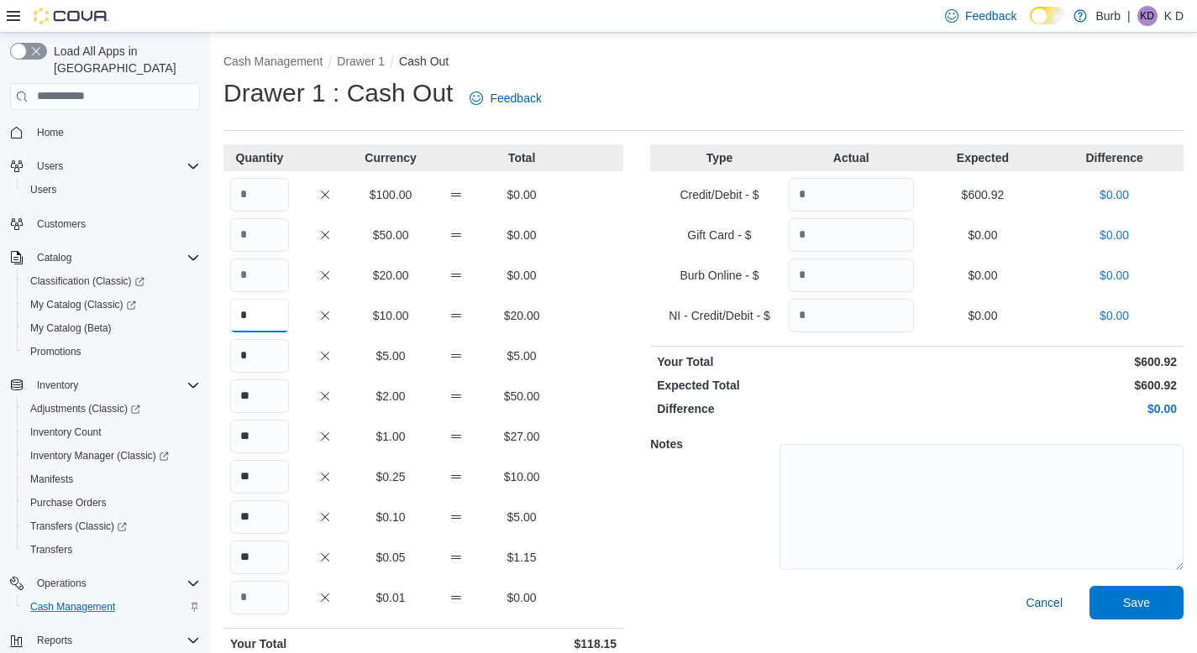
type input "*"
click at [273, 283] on input "Quantity" at bounding box center [259, 276] width 59 height 34
type input "**"
click at [274, 242] on input "Quantity" at bounding box center [259, 235] width 59 height 34
type input "*"
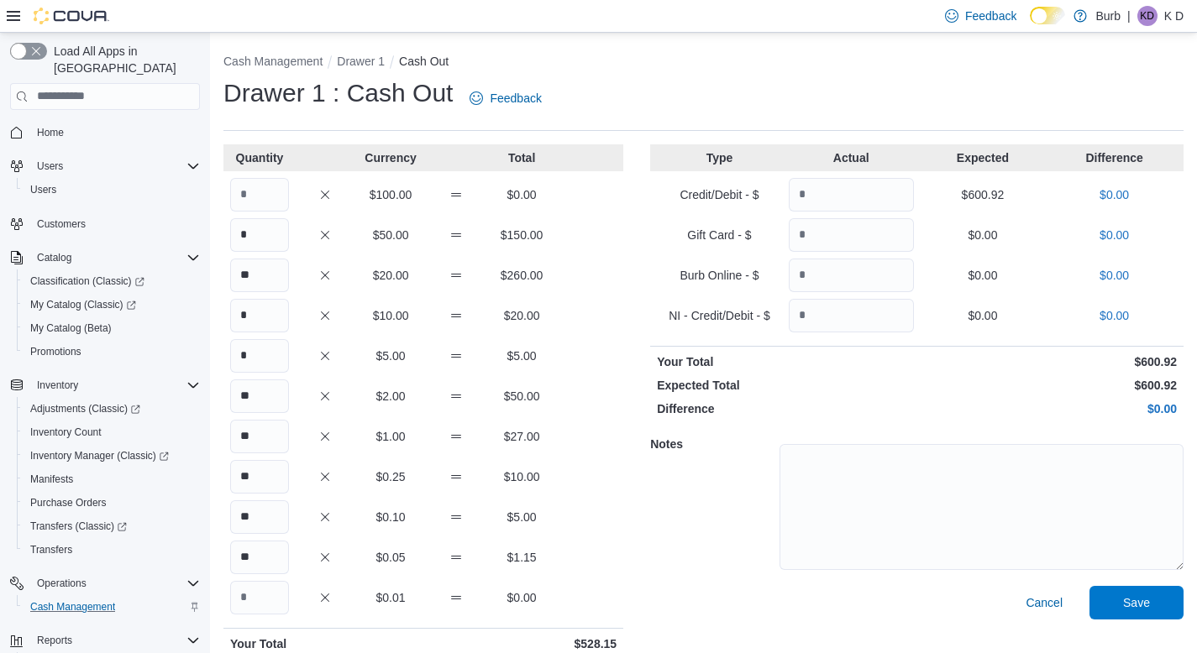
click at [407, 260] on div "** $20.00 $260.00" at bounding box center [423, 276] width 400 height 34
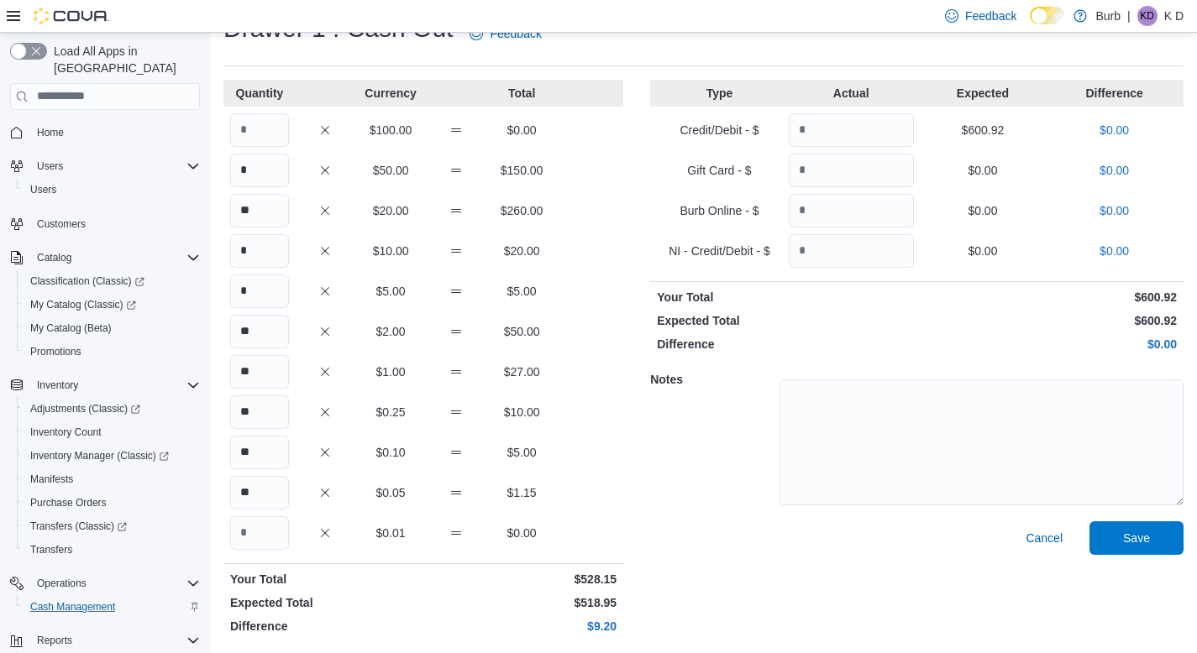
scroll to position [66, 0]
drag, startPoint x: 589, startPoint y: 622, endPoint x: 638, endPoint y: 627, distance: 48.9
click at [638, 627] on div "Quantity Currency Total $100.00 $0.00 * $50.00 $150.00 ** $20.00 $260.00 * $10.…" at bounding box center [703, 359] width 960 height 562
copy p "$9.20"
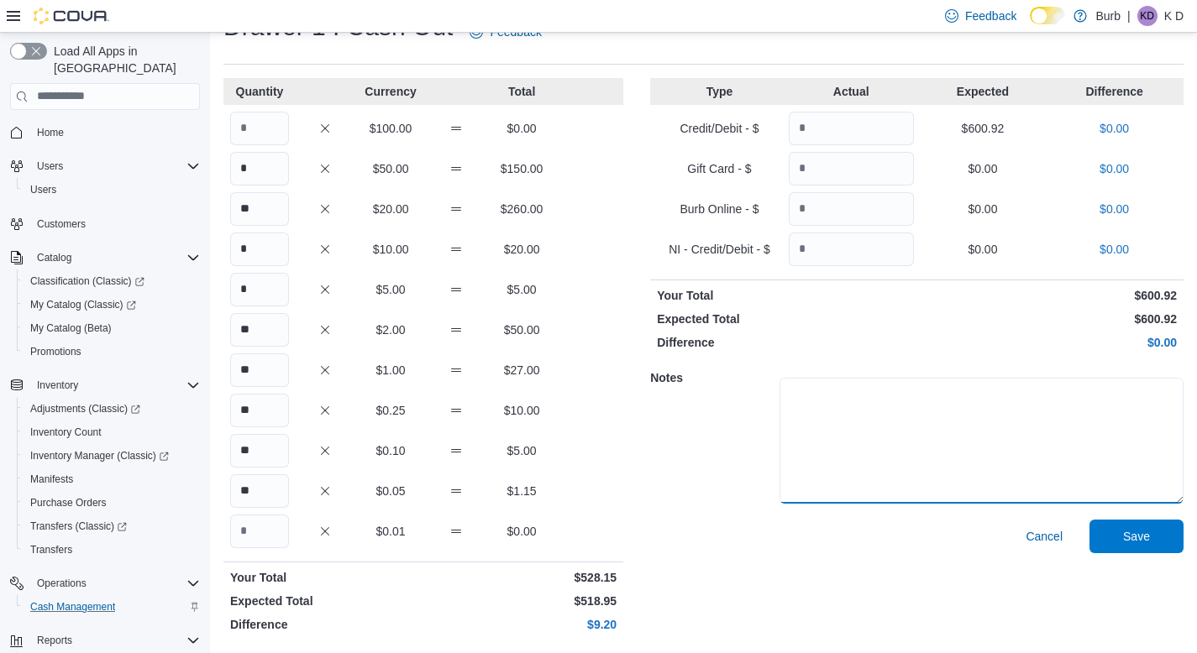
click at [850, 433] on textarea at bounding box center [981, 441] width 404 height 126
paste textarea "*****"
type textarea "*****"
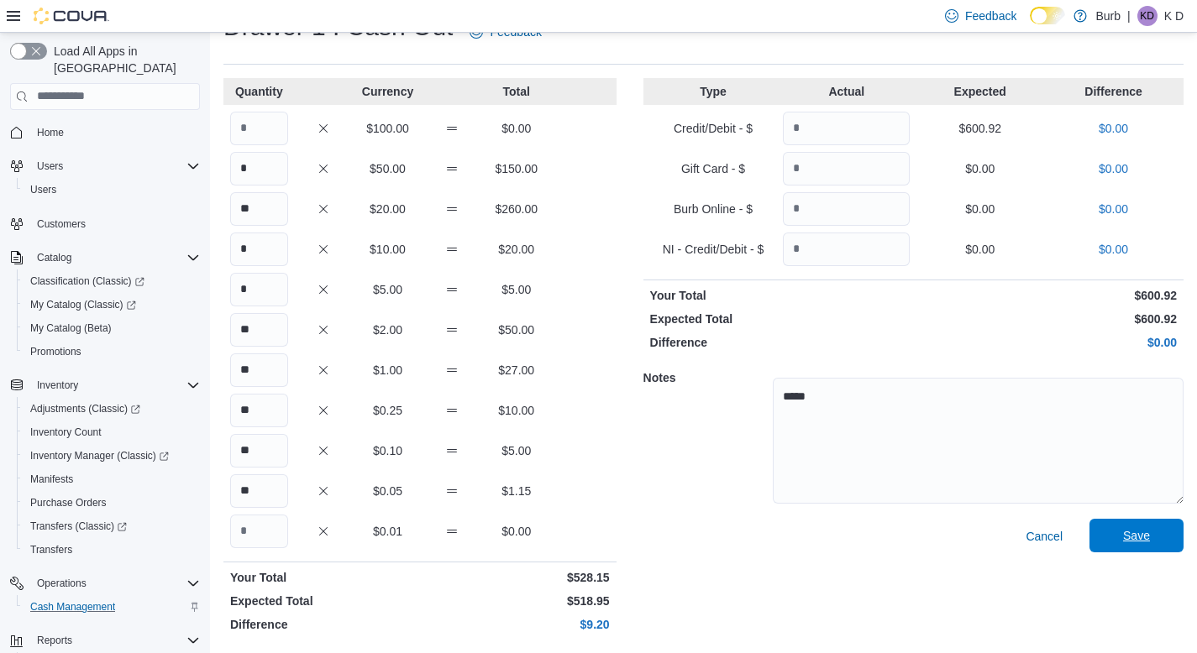
click at [1122, 525] on span "Save" at bounding box center [1136, 536] width 74 height 34
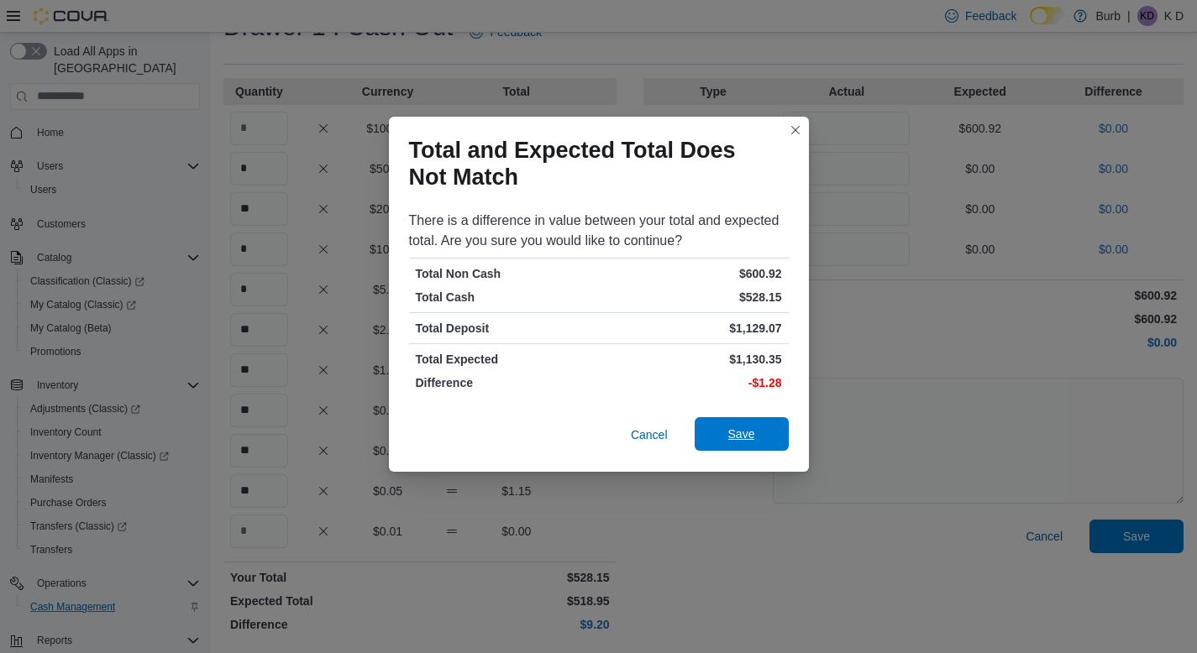
click at [737, 432] on span "Save" at bounding box center [741, 434] width 27 height 17
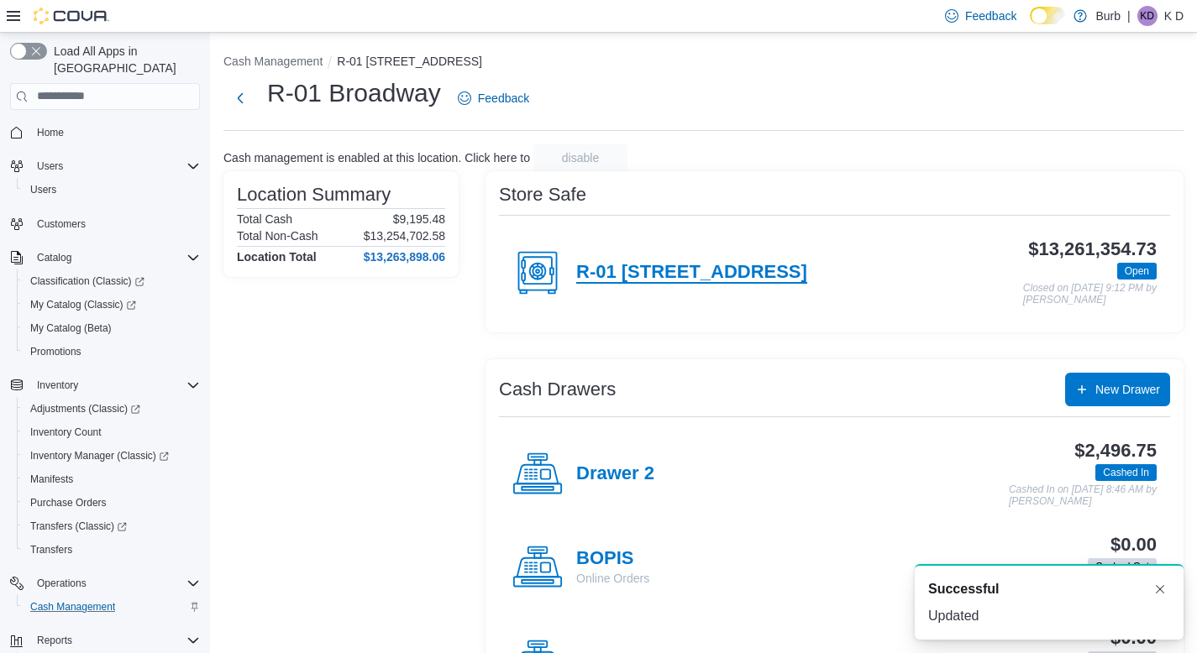
click at [717, 278] on h4 "R-01 [STREET_ADDRESS]" at bounding box center [691, 273] width 231 height 22
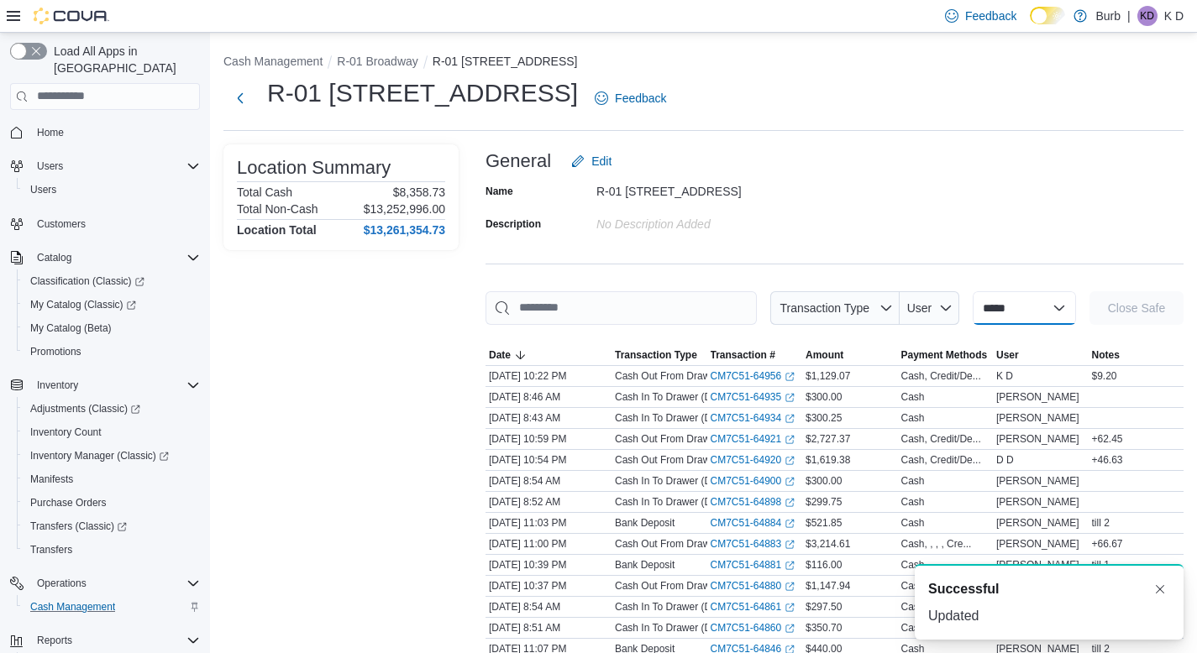
click at [1031, 317] on select "**********" at bounding box center [1024, 308] width 103 height 34
select select "**********"
click at [973, 291] on select "**********" at bounding box center [1024, 308] width 103 height 34
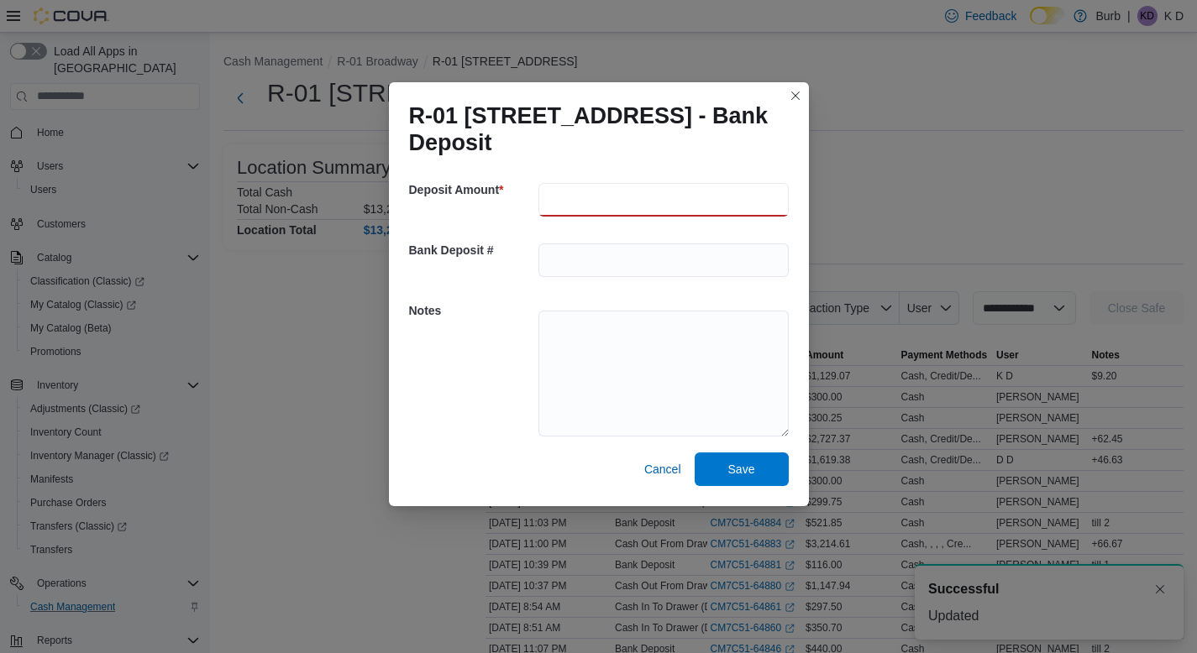
click at [628, 209] on input "number" at bounding box center [663, 200] width 250 height 34
type input "******"
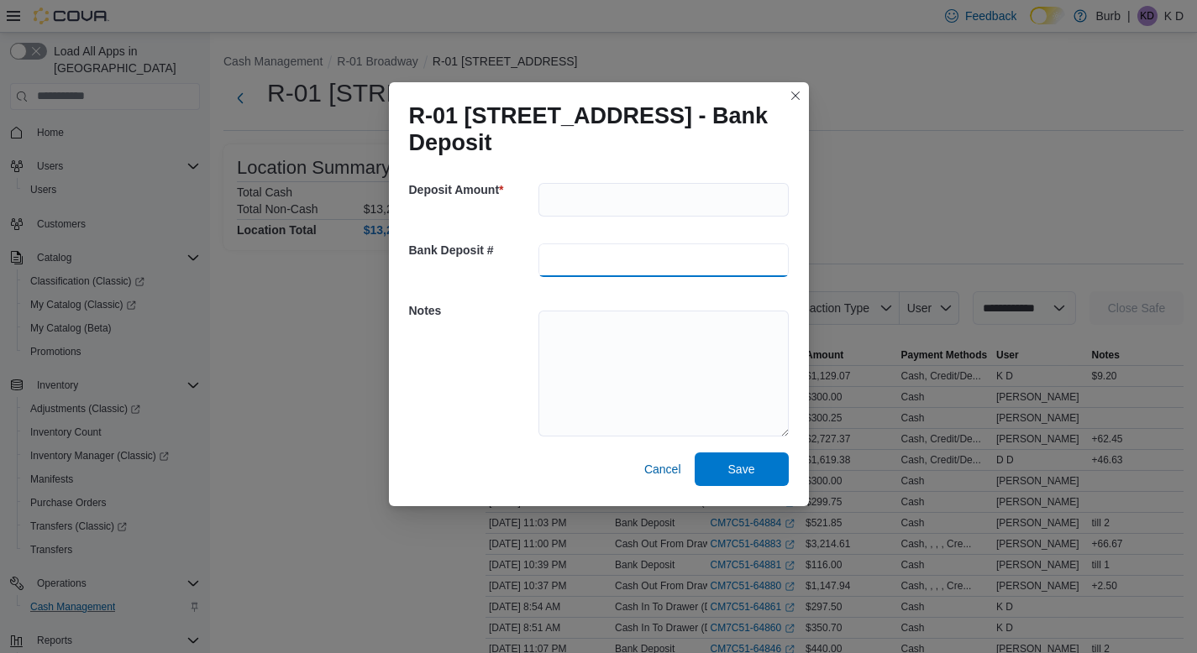
click at [613, 268] on input "text" at bounding box center [663, 261] width 250 height 34
type input "********"
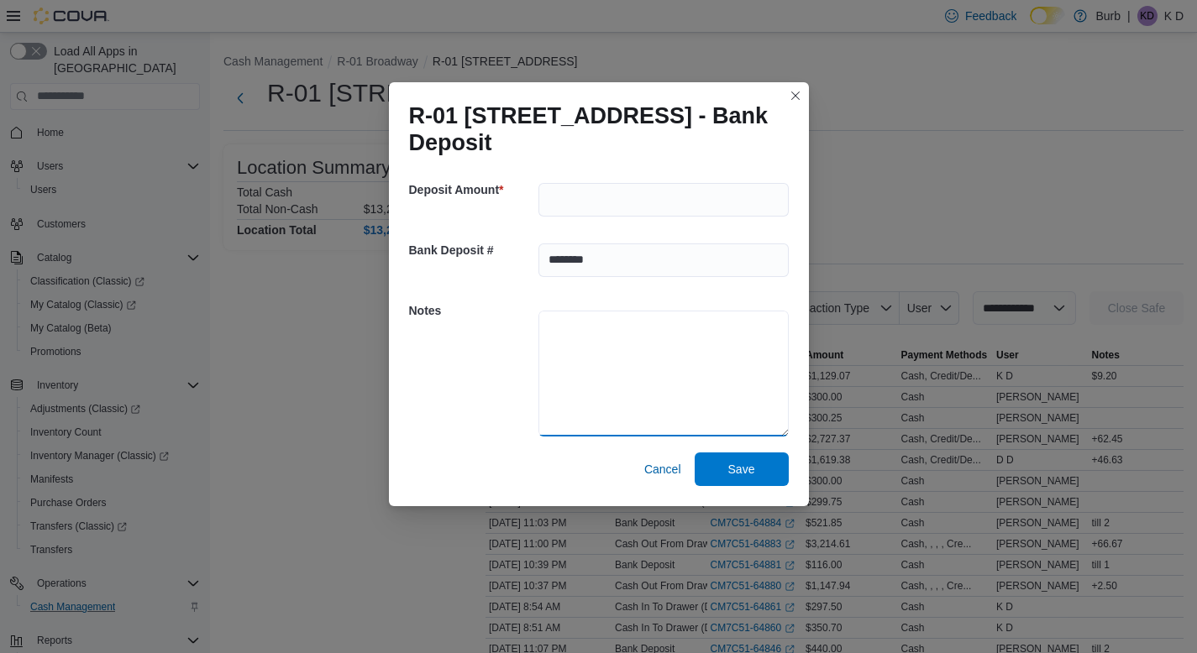
click at [575, 380] on textarea at bounding box center [663, 374] width 250 height 126
type textarea "**********"
click at [776, 463] on span "Save" at bounding box center [742, 469] width 74 height 34
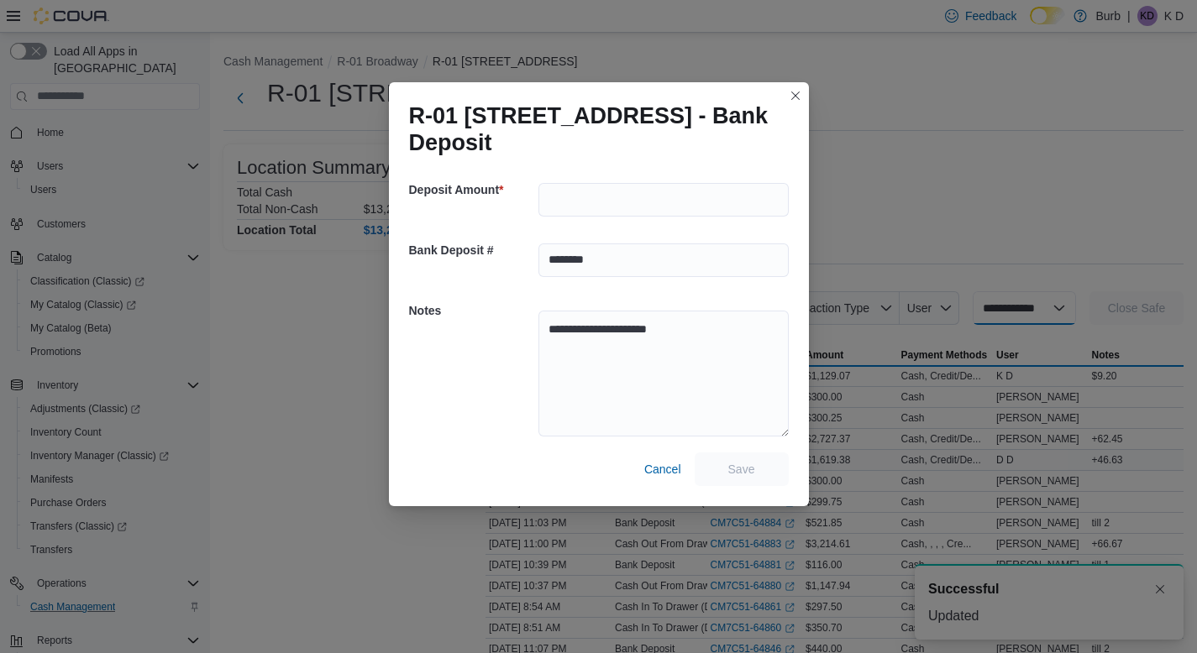
select select
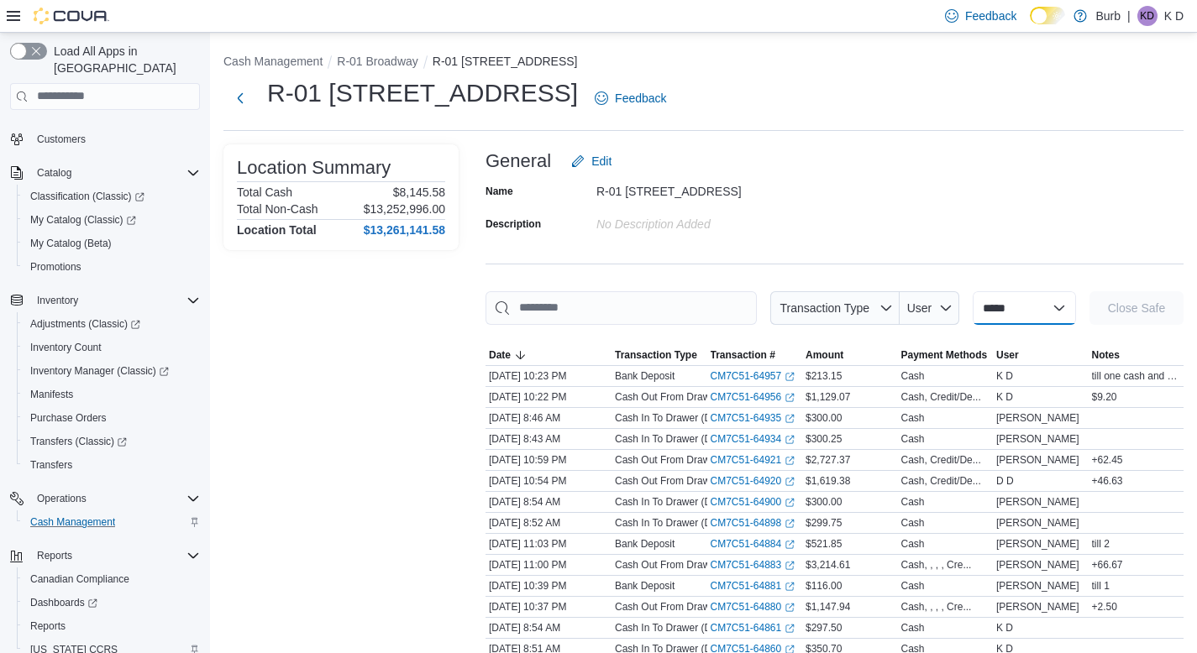
scroll to position [130, 0]
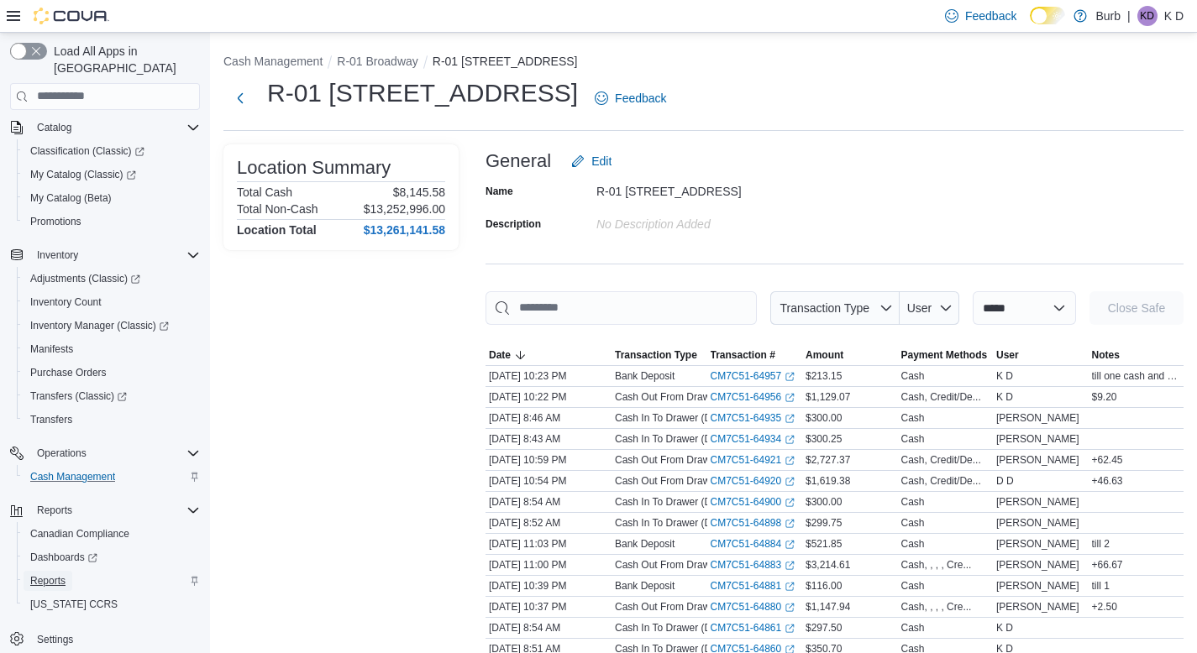
drag, startPoint x: 51, startPoint y: 563, endPoint x: 76, endPoint y: 558, distance: 25.7
click at [52, 575] on span "Reports" at bounding box center [47, 581] width 35 height 13
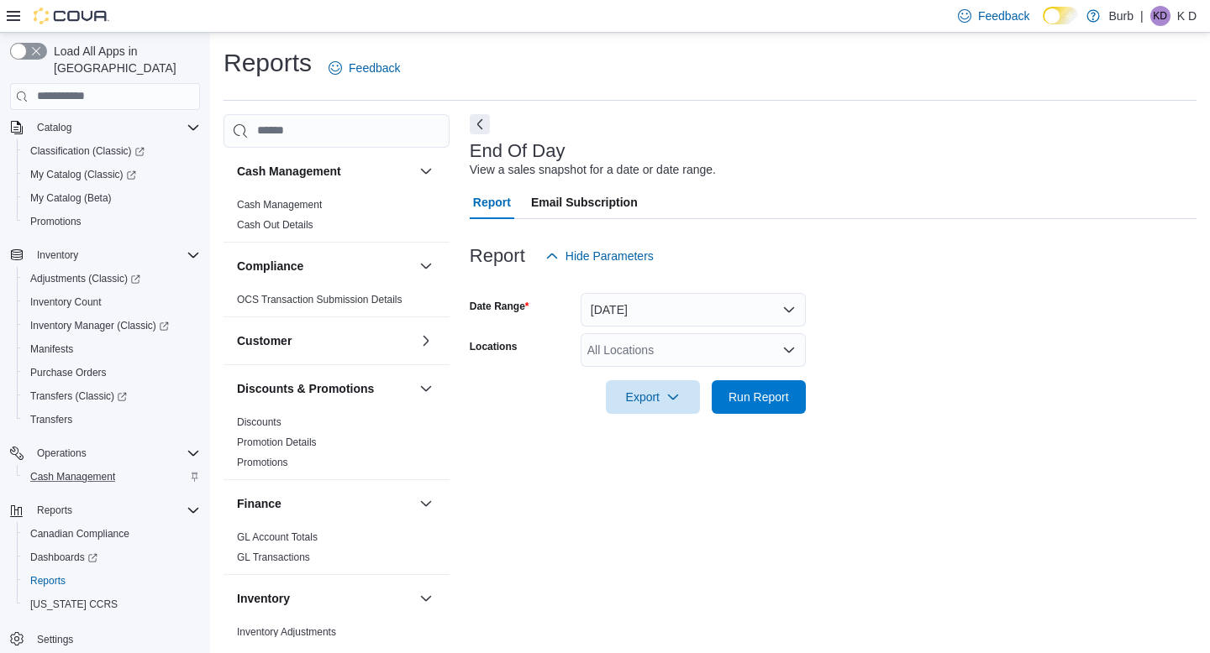
click at [775, 344] on div "All Locations" at bounding box center [692, 350] width 225 height 34
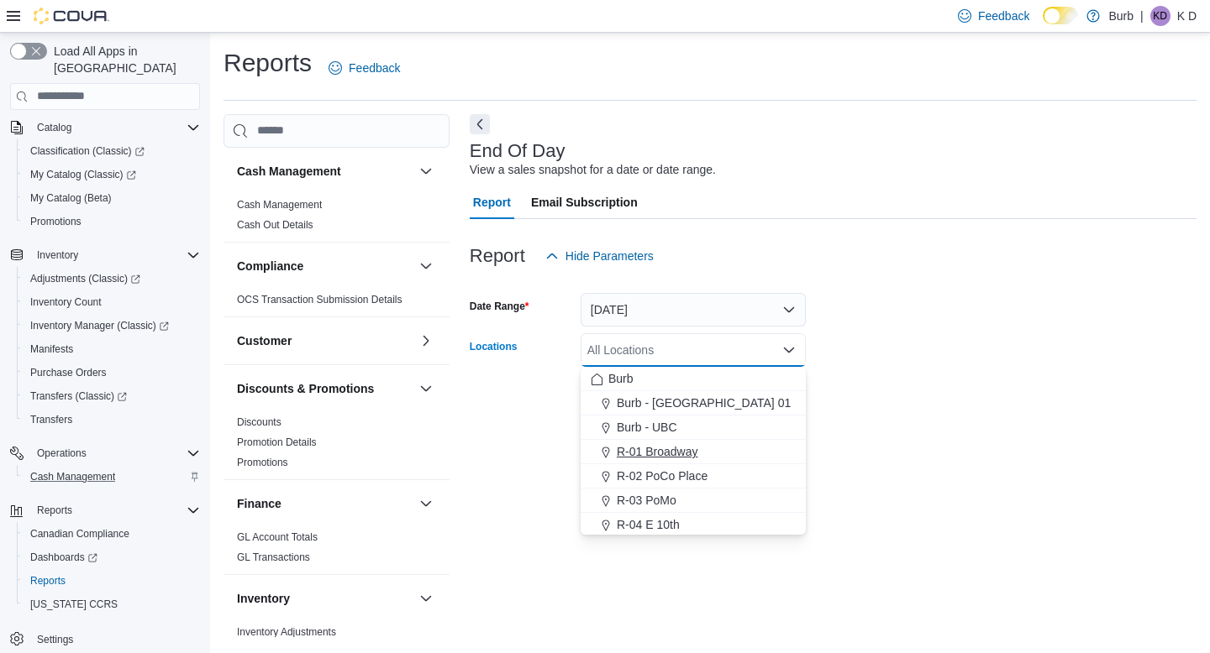
click at [656, 455] on span "R-01 Broadway" at bounding box center [657, 451] width 81 height 17
drag, startPoint x: 1009, startPoint y: 374, endPoint x: 850, endPoint y: 393, distance: 159.9
click at [1006, 374] on div at bounding box center [833, 373] width 727 height 13
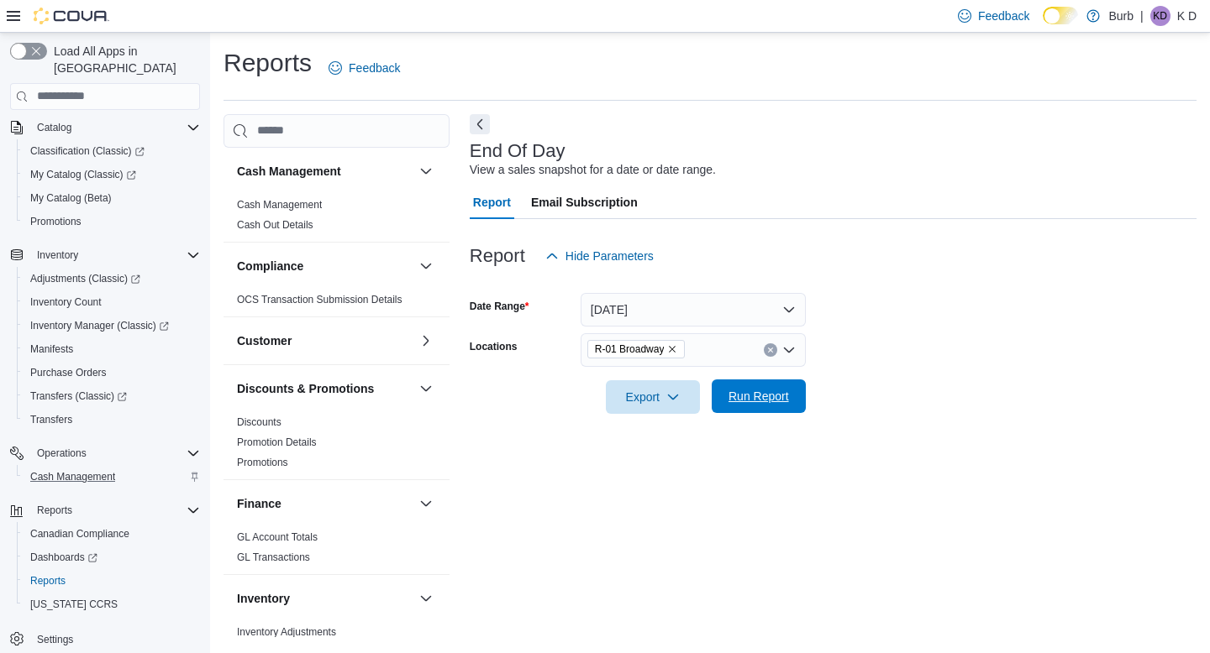
click at [802, 399] on button "Run Report" at bounding box center [758, 397] width 94 height 34
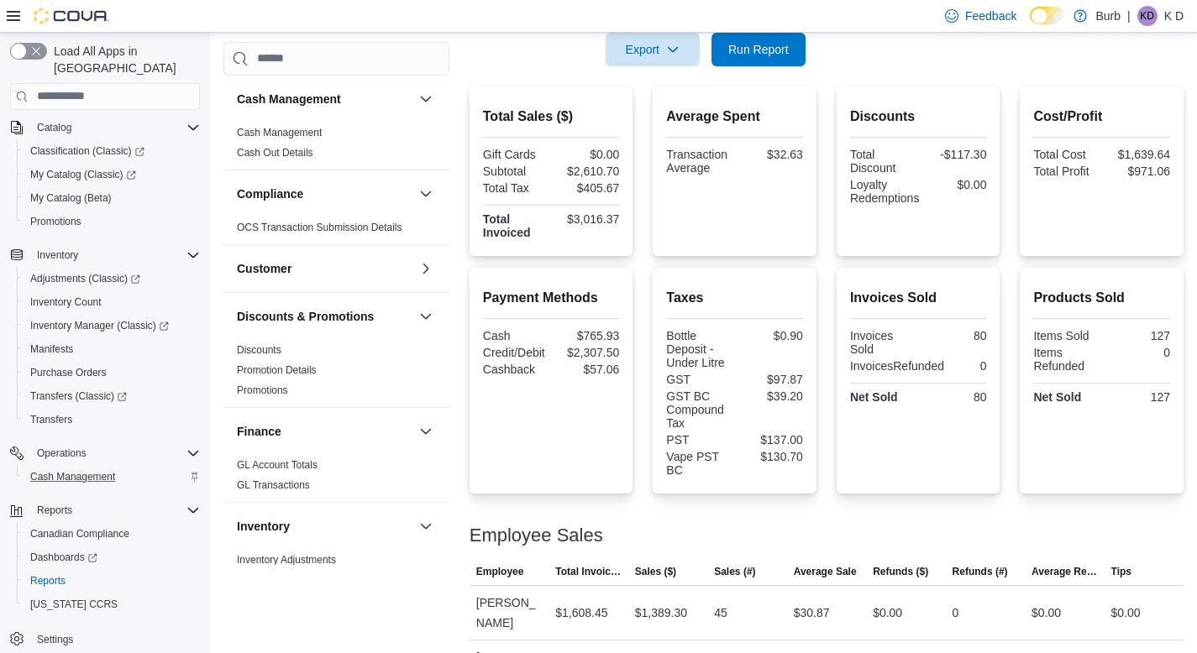
scroll to position [246, 0]
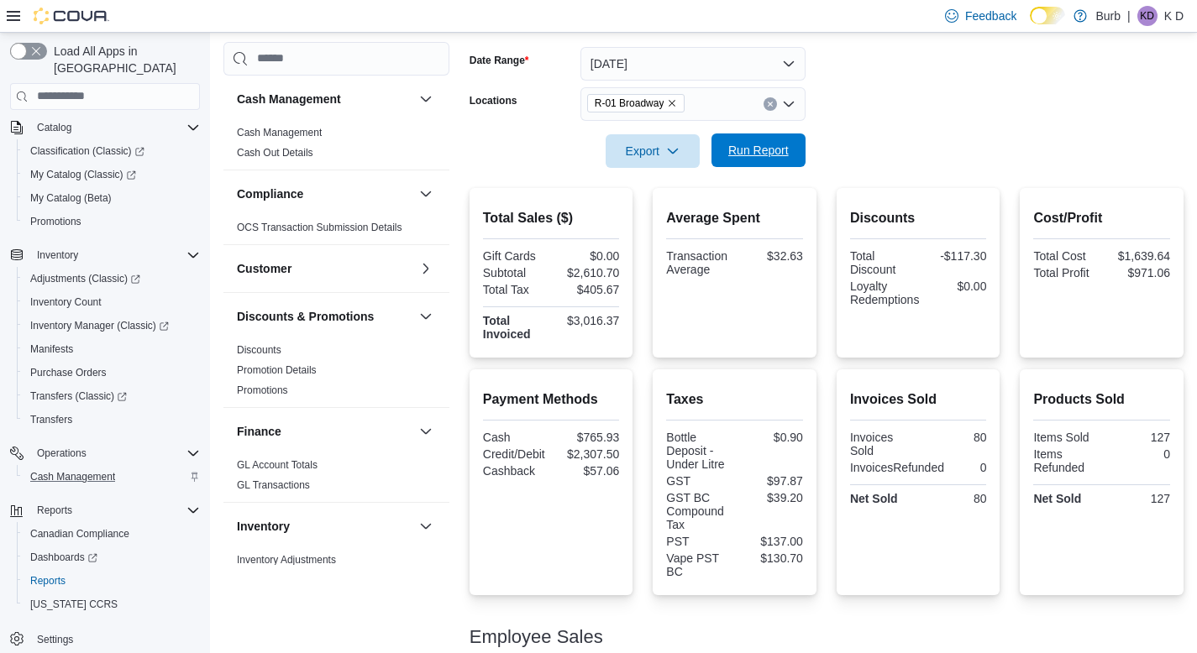
click at [778, 149] on span "Run Report" at bounding box center [758, 150] width 60 height 17
click at [778, 150] on span "Run Report" at bounding box center [758, 150] width 60 height 17
click at [769, 173] on div at bounding box center [827, 178] width 714 height 20
click at [767, 166] on span "Run Report" at bounding box center [759, 151] width 74 height 34
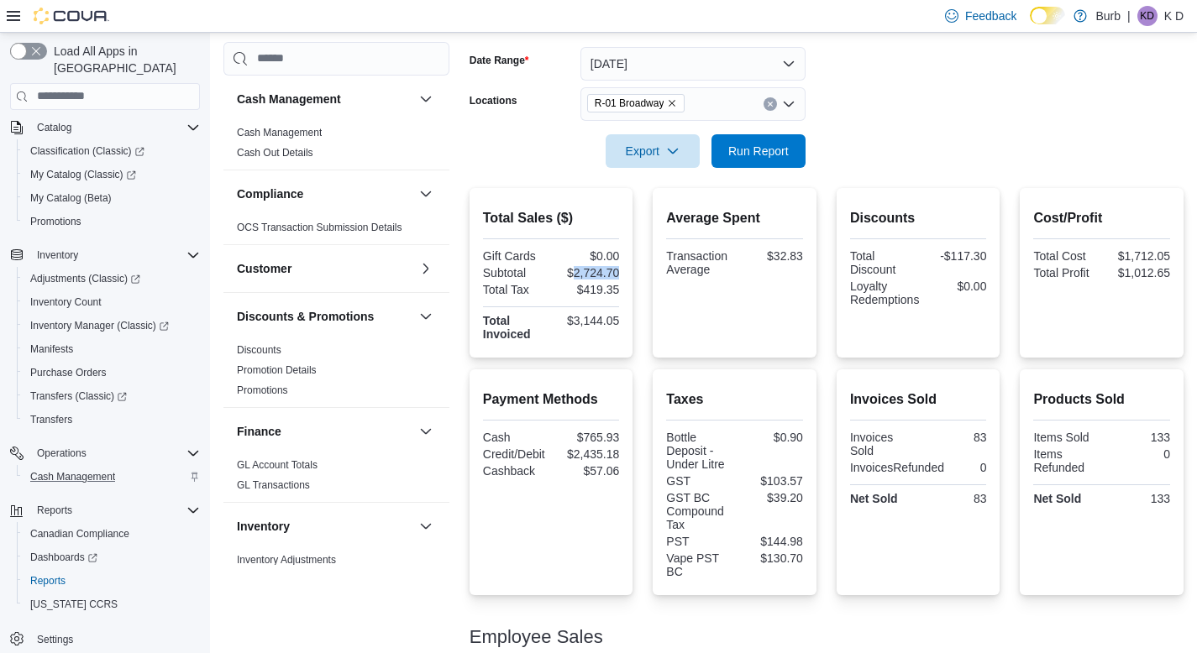
drag, startPoint x: 575, startPoint y: 267, endPoint x: 628, endPoint y: 276, distance: 54.5
click at [628, 276] on div "Total Sales ($) Gift Cards $0.00 Subtotal $2,724.70 Total Tax $419.35 Total Inv…" at bounding box center [552, 273] width 164 height 170
copy div "2,724.70"
drag, startPoint x: 950, startPoint y: 260, endPoint x: 995, endPoint y: 261, distance: 45.4
click at [986, 261] on div "-$117.30" at bounding box center [953, 255] width 65 height 13
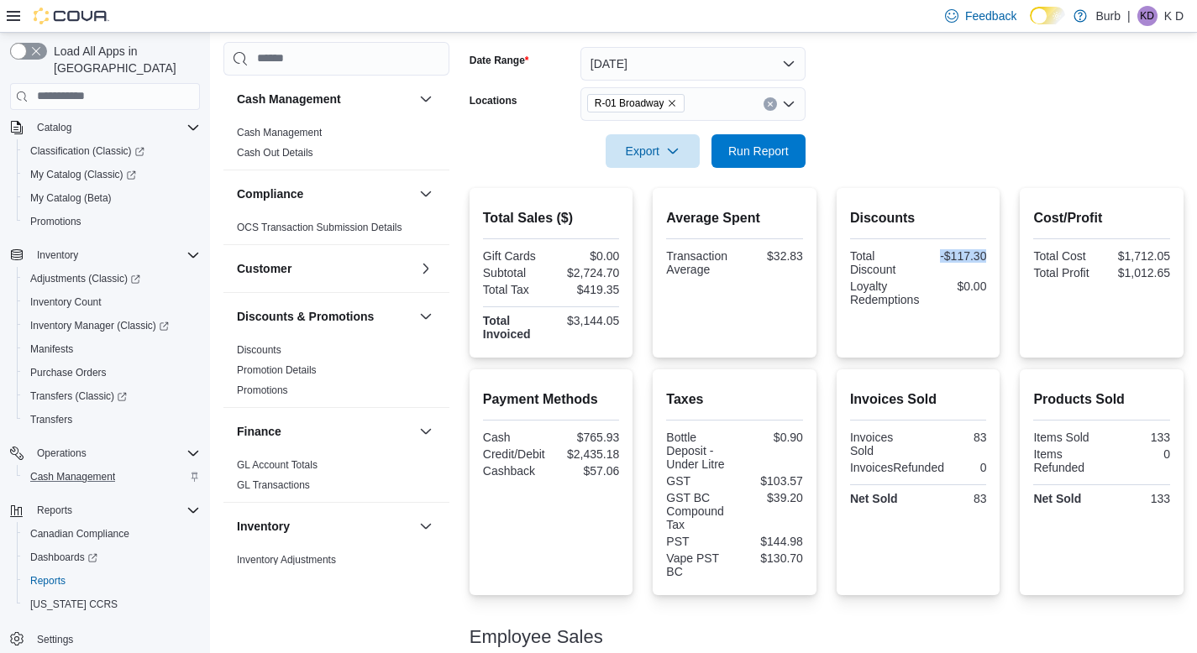
copy div "-$117.30"
click at [69, 470] on span "Cash Management" at bounding box center [72, 476] width 85 height 13
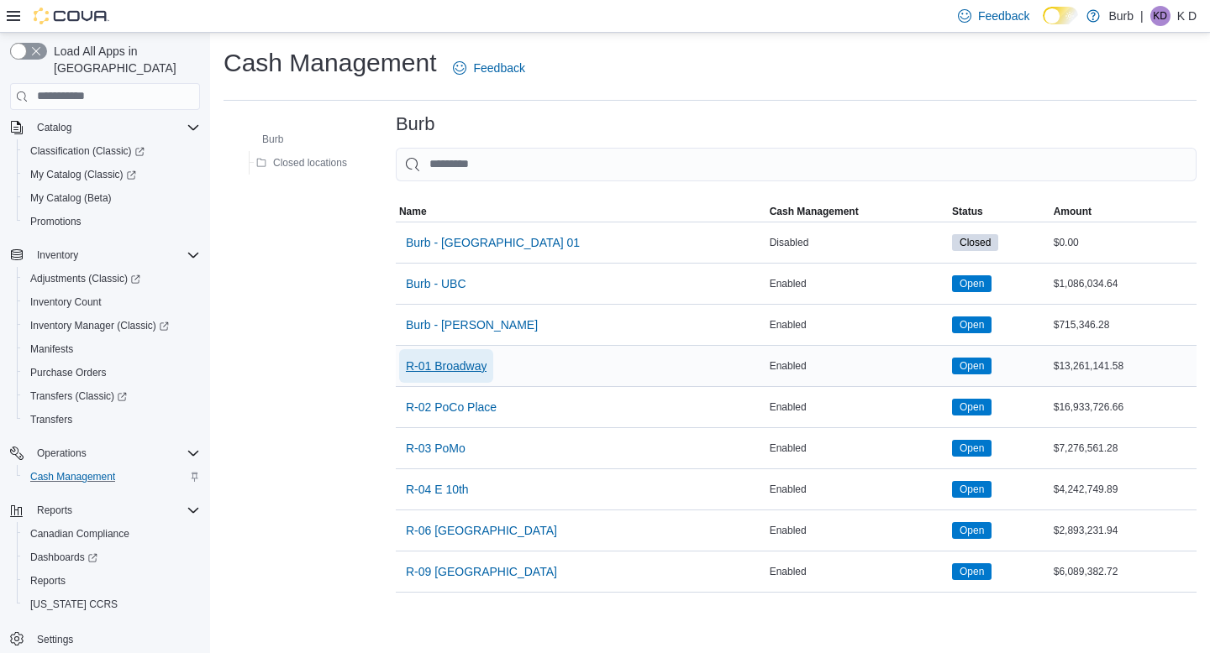
click at [459, 358] on span "R-01 Broadway" at bounding box center [446, 366] width 81 height 17
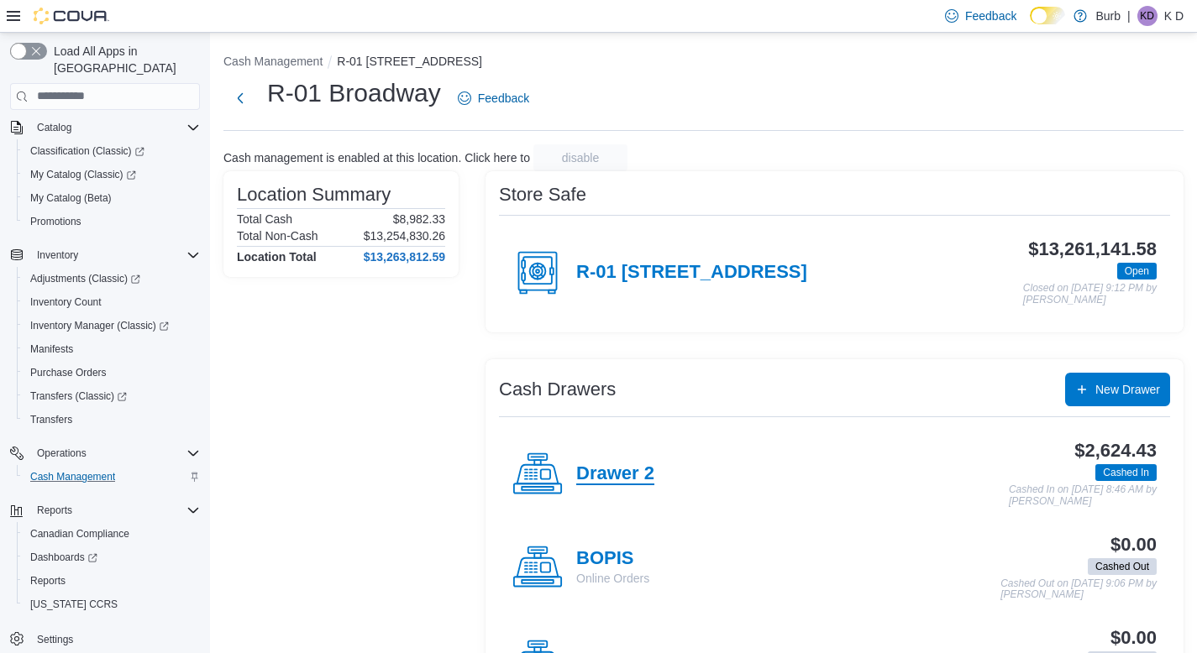
click at [643, 483] on h4 "Drawer 2" at bounding box center [615, 475] width 78 height 22
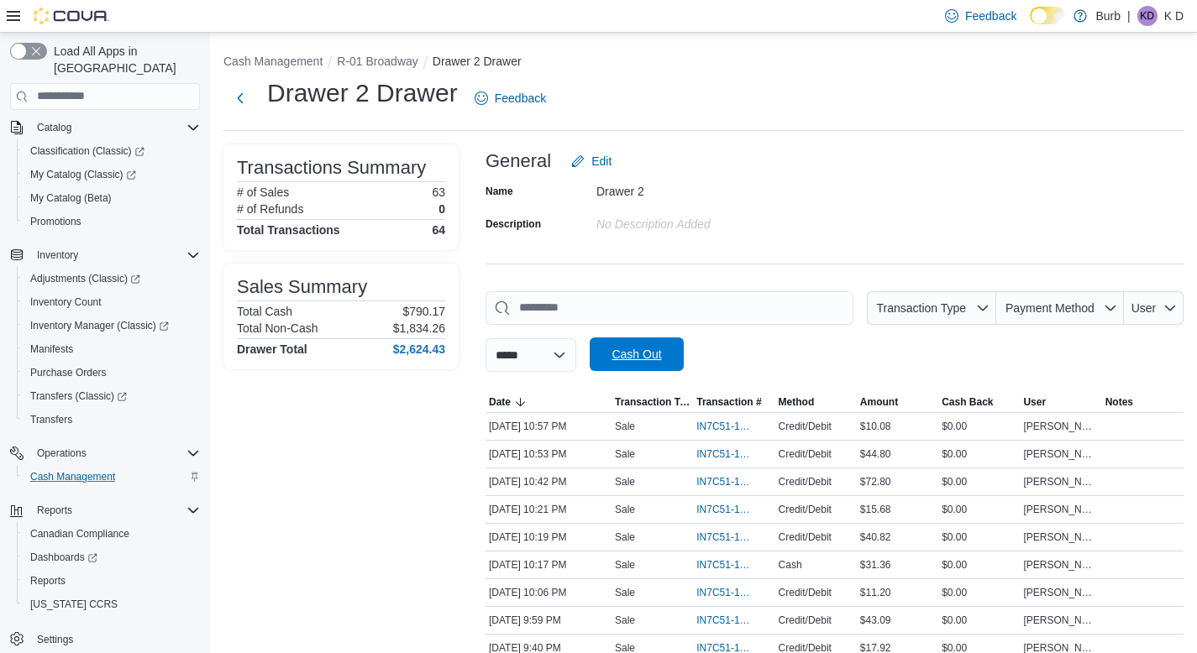
click at [657, 361] on span "Cash Out" at bounding box center [636, 354] width 50 height 17
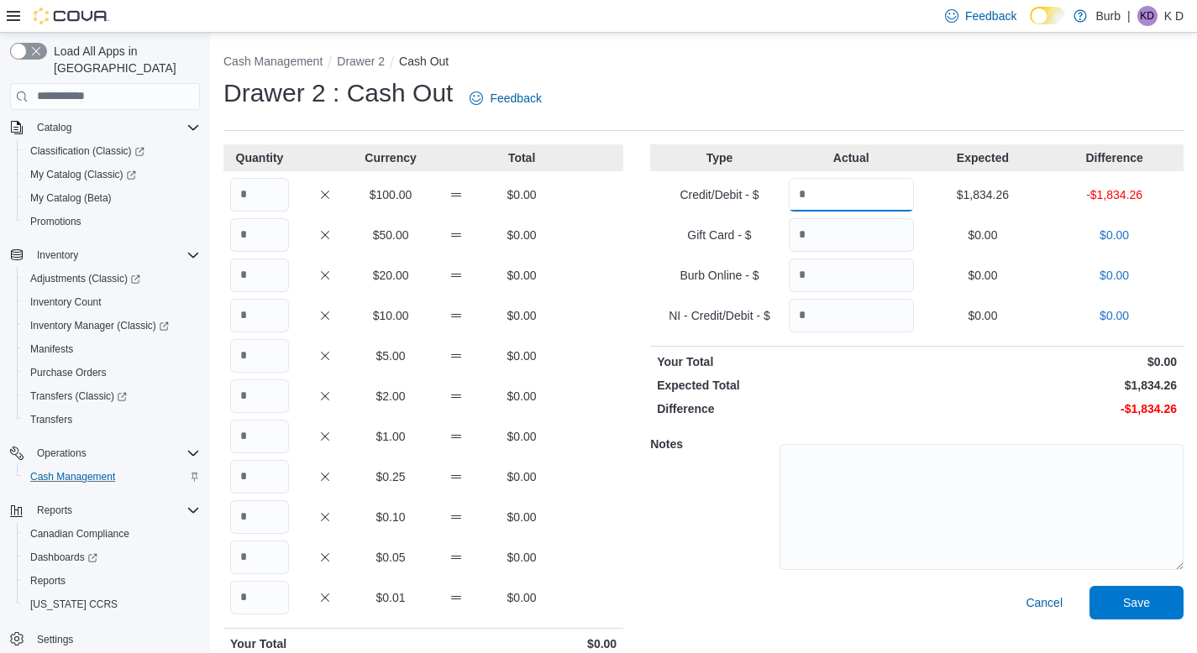
click at [820, 198] on input "Quantity" at bounding box center [851, 195] width 125 height 34
type input "*******"
click at [266, 396] on input "Quantity" at bounding box center [259, 397] width 59 height 34
type input "**"
click at [265, 438] on input "Quantity" at bounding box center [259, 437] width 59 height 34
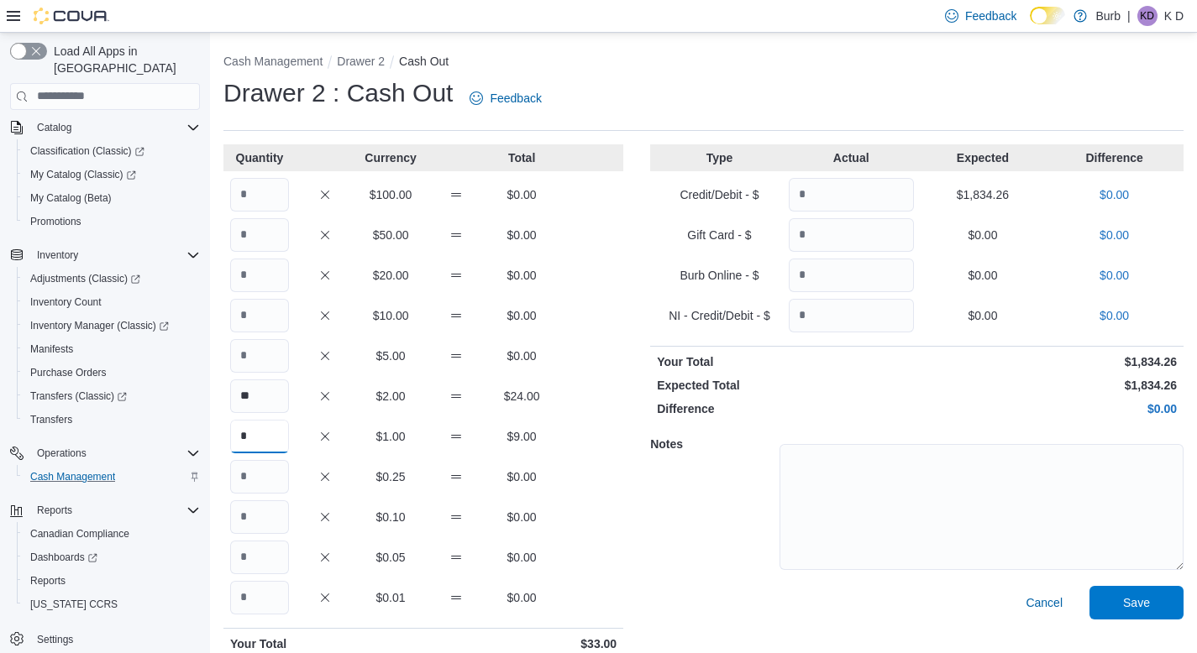
type input "*"
click at [268, 480] on input "Quantity" at bounding box center [259, 477] width 59 height 34
type input "**"
click at [267, 521] on input "Quantity" at bounding box center [259, 518] width 59 height 34
type input "**"
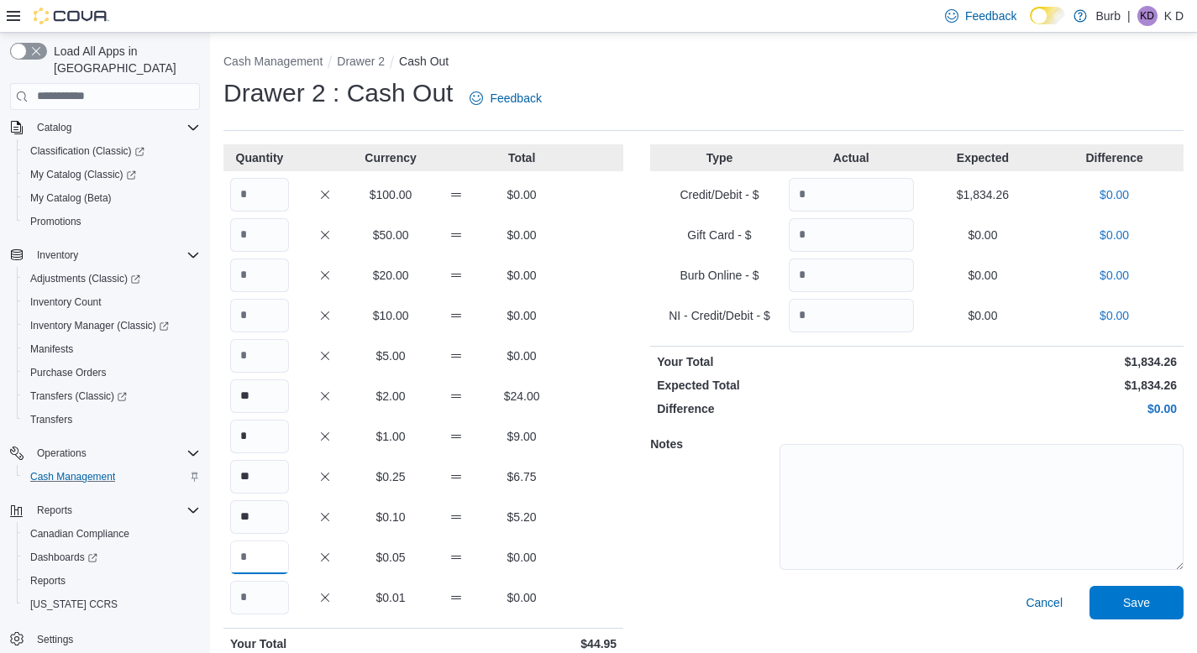
click at [263, 560] on input "Quantity" at bounding box center [259, 558] width 59 height 34
type input "**"
click at [241, 365] on input "Quantity" at bounding box center [259, 356] width 59 height 34
type input "*"
click at [258, 324] on input "Quantity" at bounding box center [259, 316] width 59 height 34
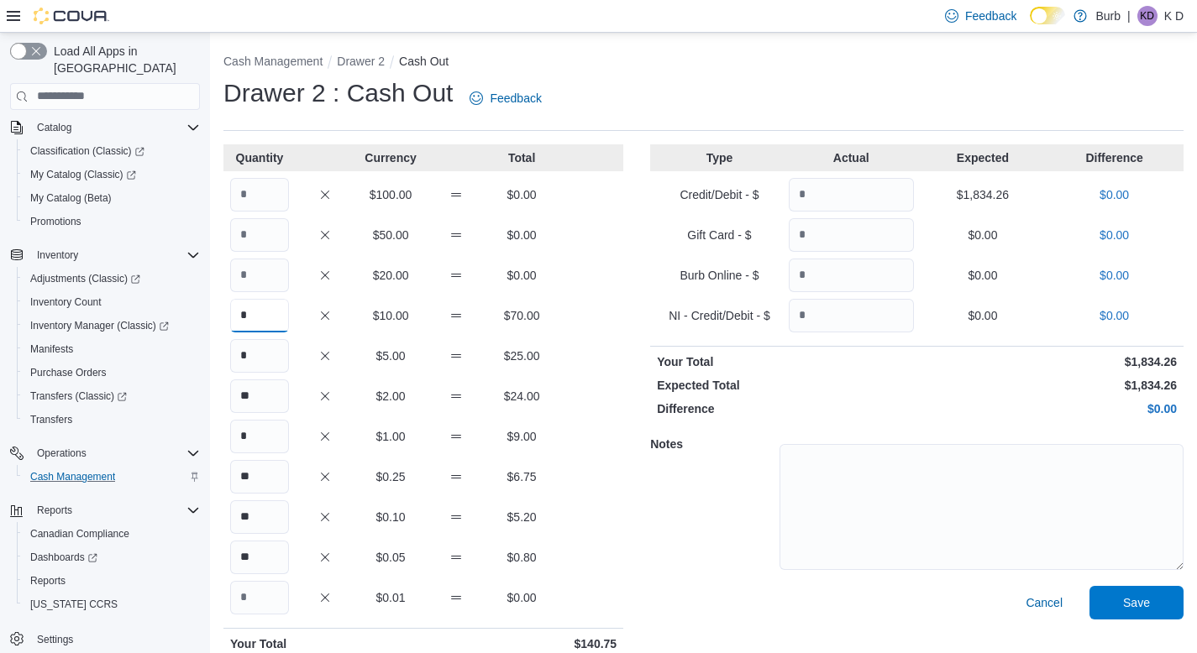
type input "*"
click at [264, 282] on input "Quantity" at bounding box center [259, 276] width 59 height 34
type input "**"
click at [254, 239] on input "Quantity" at bounding box center [259, 235] width 59 height 34
type input "*"
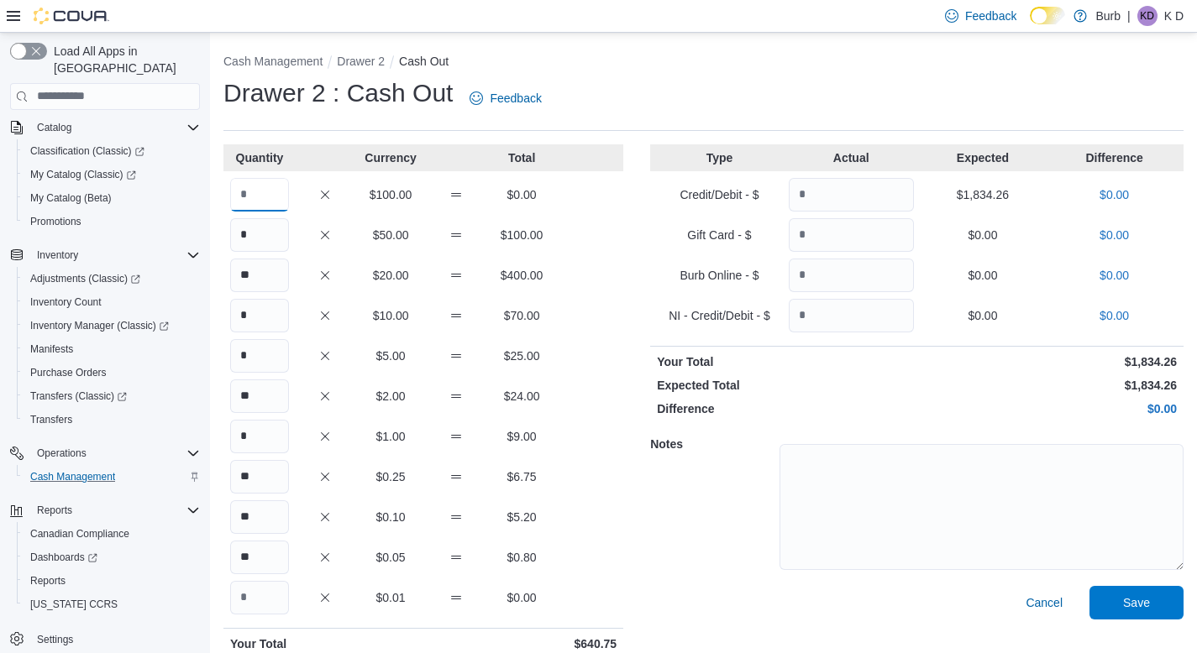
click at [271, 195] on input "Quantity" at bounding box center [259, 195] width 59 height 34
type input "*"
click at [421, 299] on div "* $10.00 $70.00" at bounding box center [423, 316] width 400 height 34
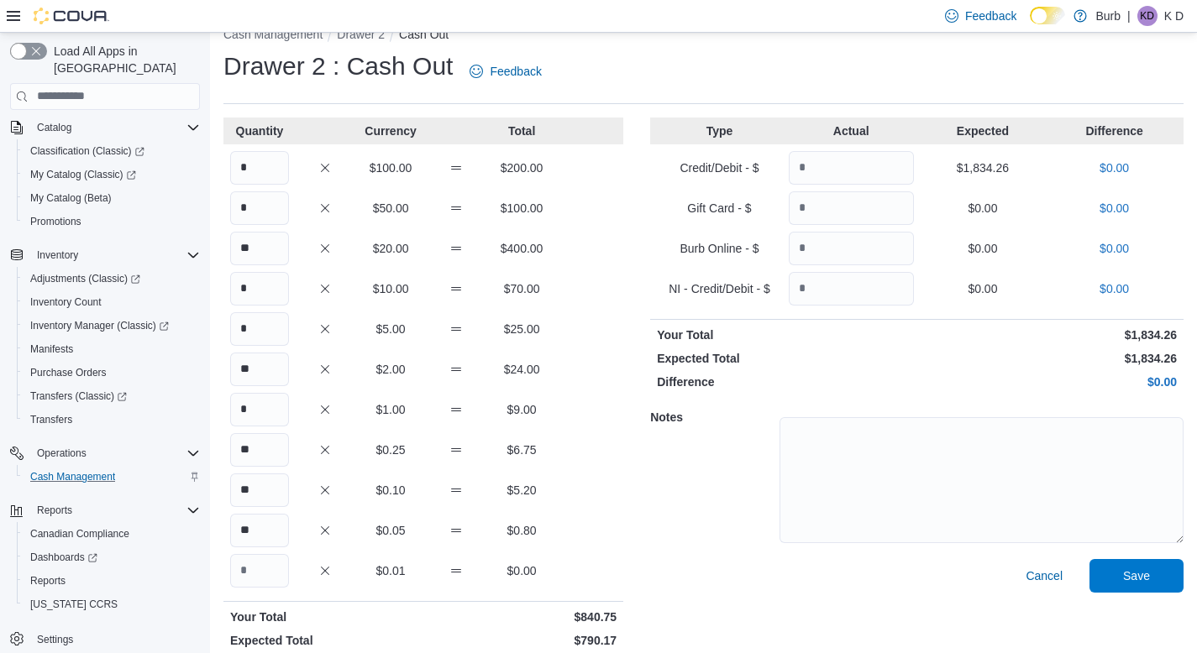
scroll to position [66, 0]
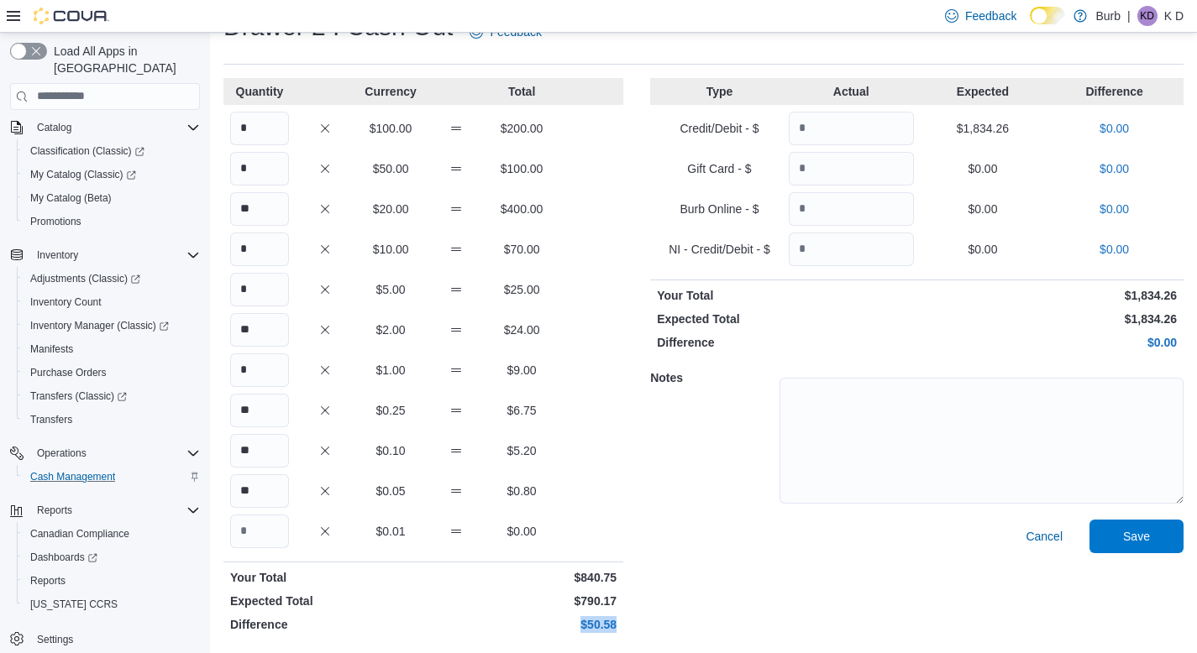
drag, startPoint x: 577, startPoint y: 621, endPoint x: 621, endPoint y: 622, distance: 43.7
click at [617, 622] on p "$50.58" at bounding box center [522, 625] width 190 height 17
copy p "$50.58"
click at [802, 422] on textarea at bounding box center [981, 441] width 404 height 126
paste textarea "******"
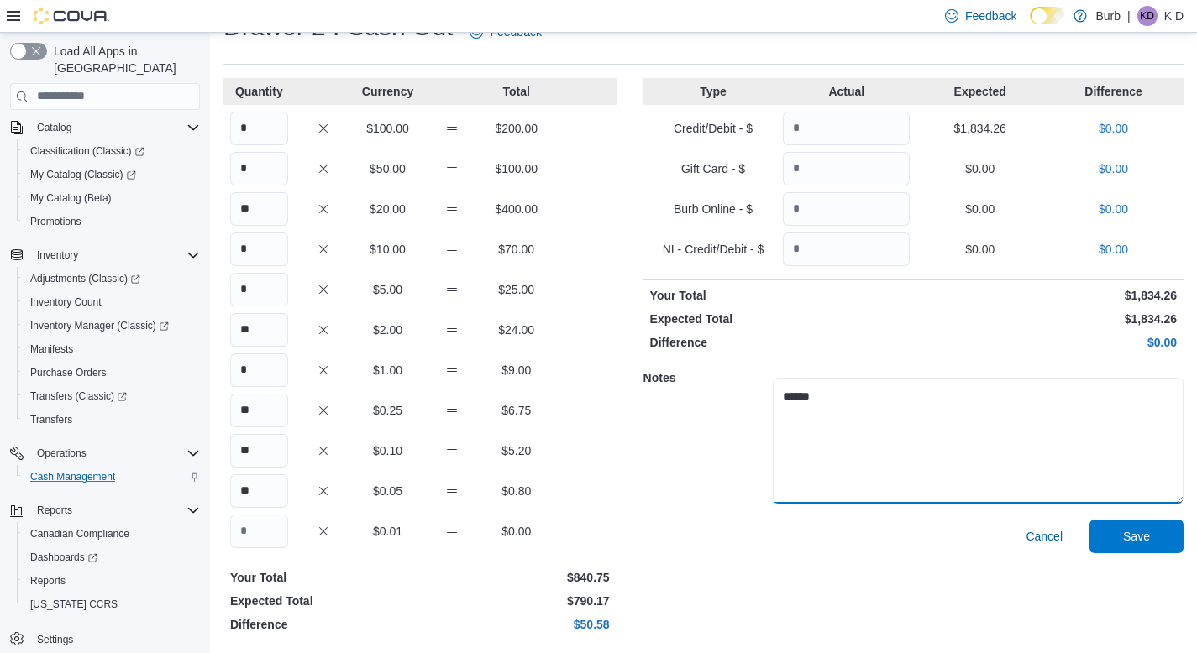
type textarea "******"
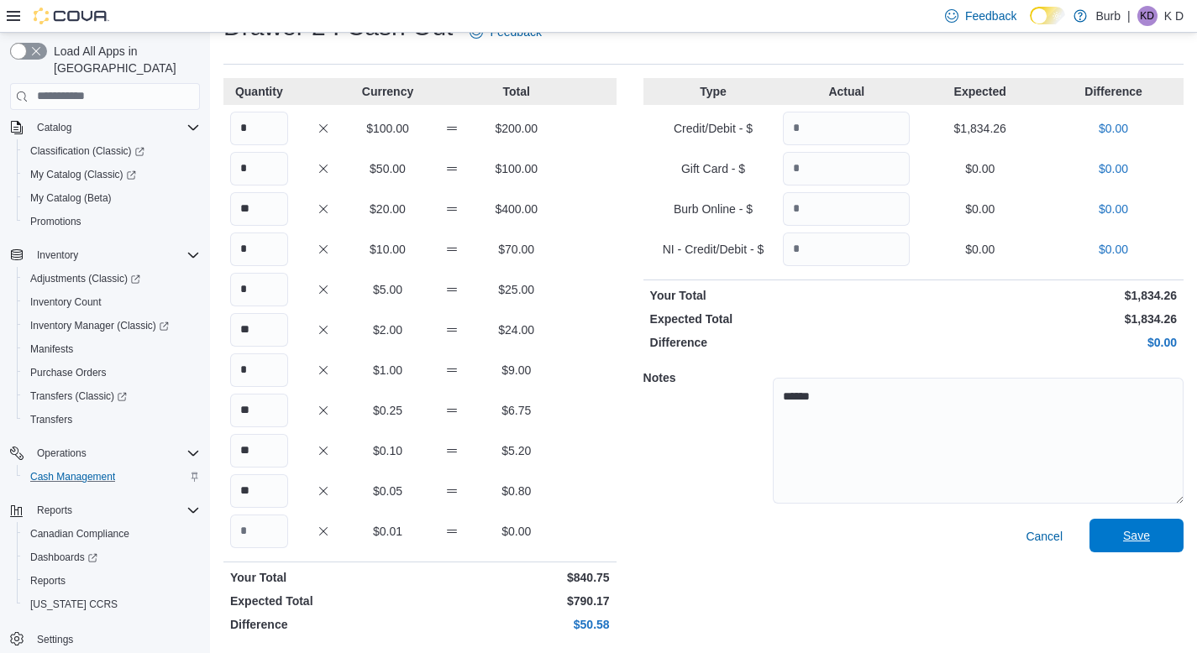
click at [1162, 547] on span "Save" at bounding box center [1136, 536] width 74 height 34
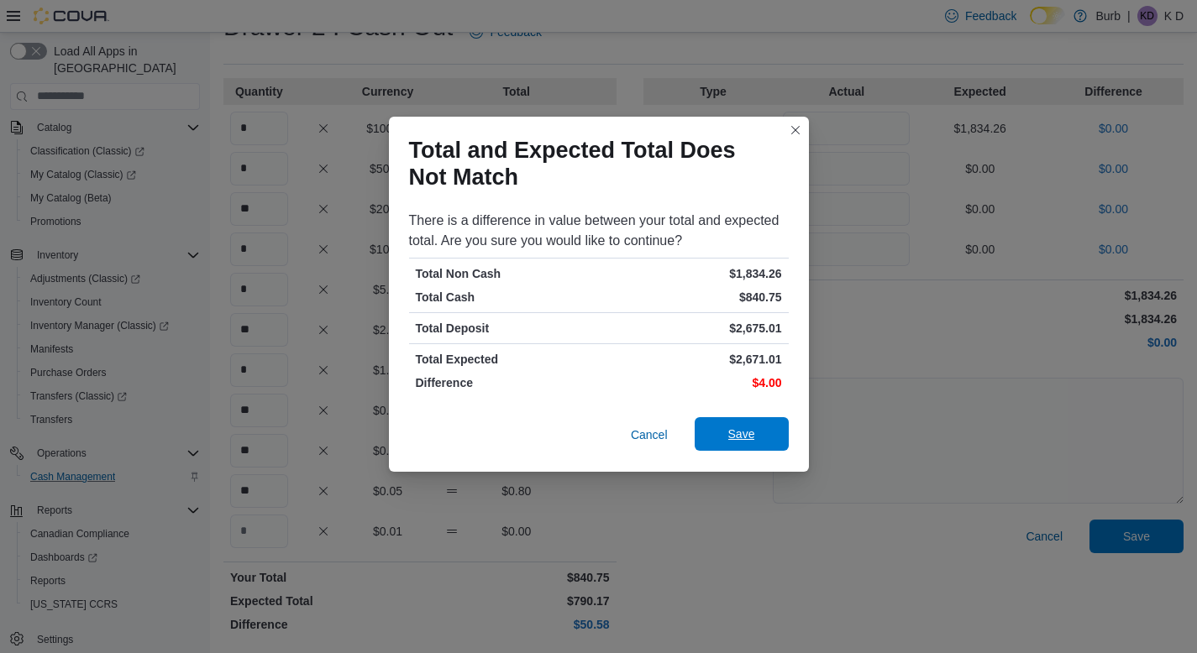
click at [727, 445] on span "Save" at bounding box center [742, 434] width 74 height 34
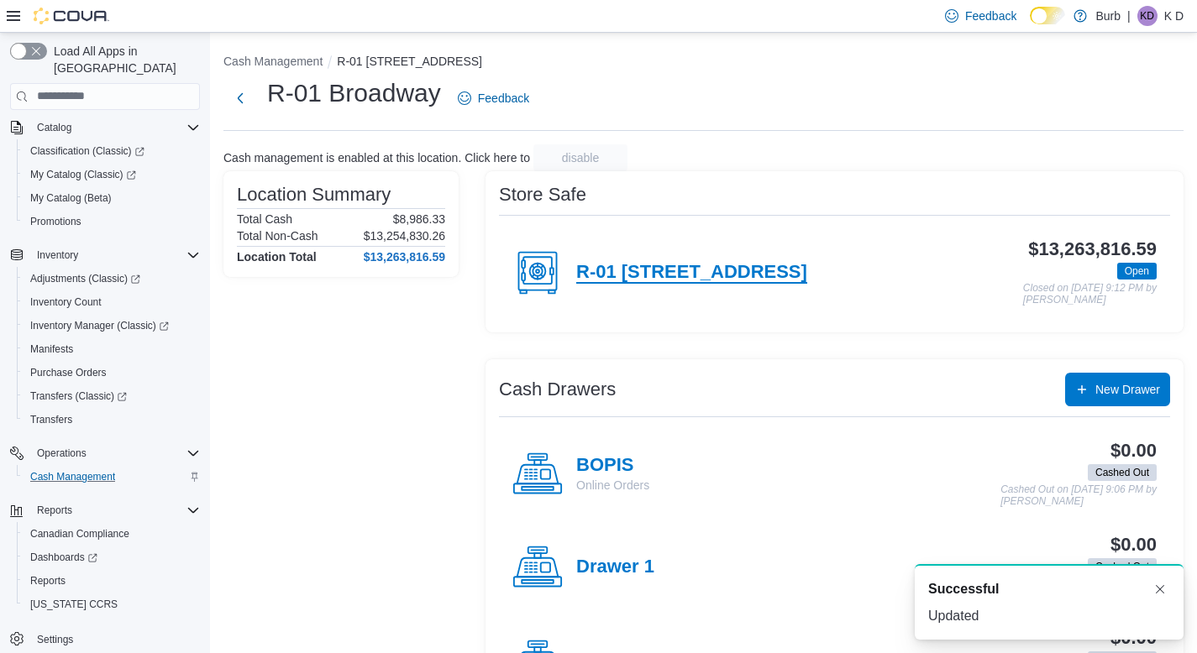
click at [636, 282] on h4 "R-01 [STREET_ADDRESS]" at bounding box center [691, 273] width 231 height 22
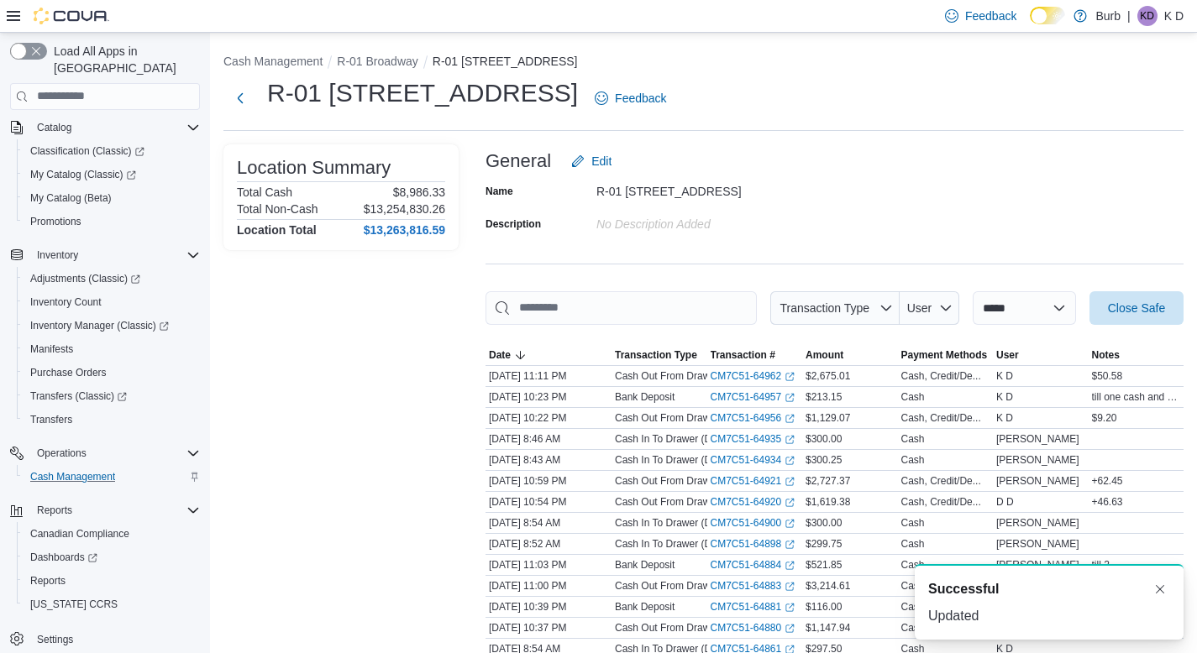
click at [941, 309] on div "**********" at bounding box center [834, 308] width 698 height 34
click at [989, 307] on select "**********" at bounding box center [1024, 308] width 103 height 34
select select "**********"
click at [973, 291] on select "**********" at bounding box center [1024, 308] width 103 height 34
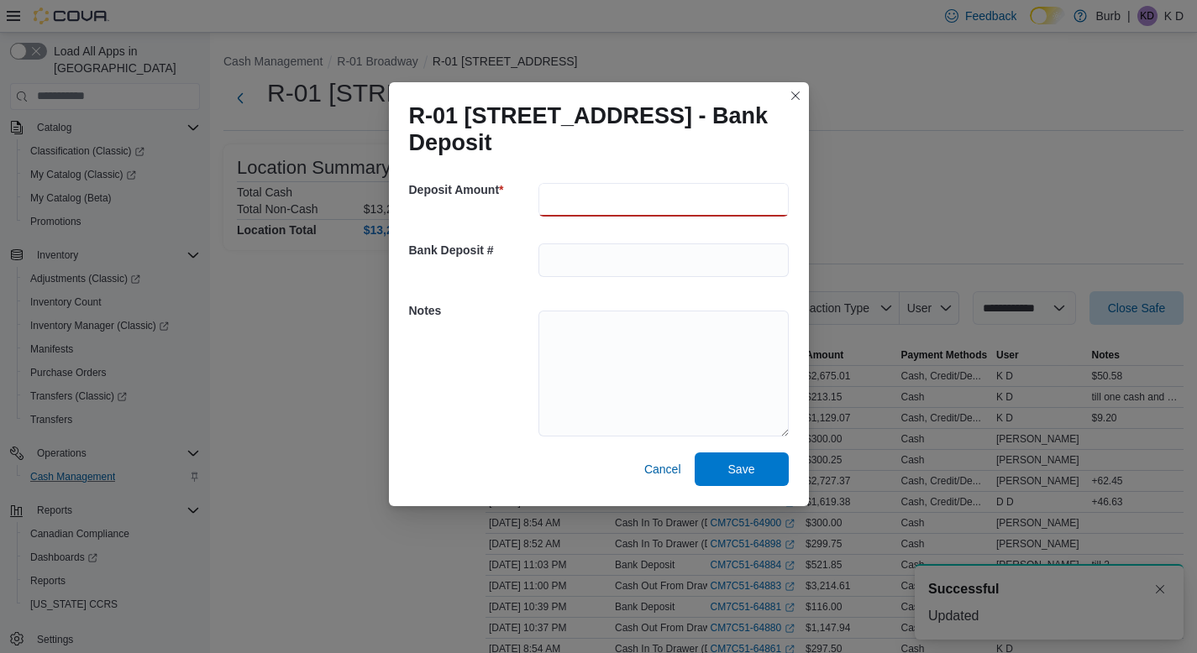
click at [584, 202] on input "number" at bounding box center [663, 200] width 250 height 34
type input "******"
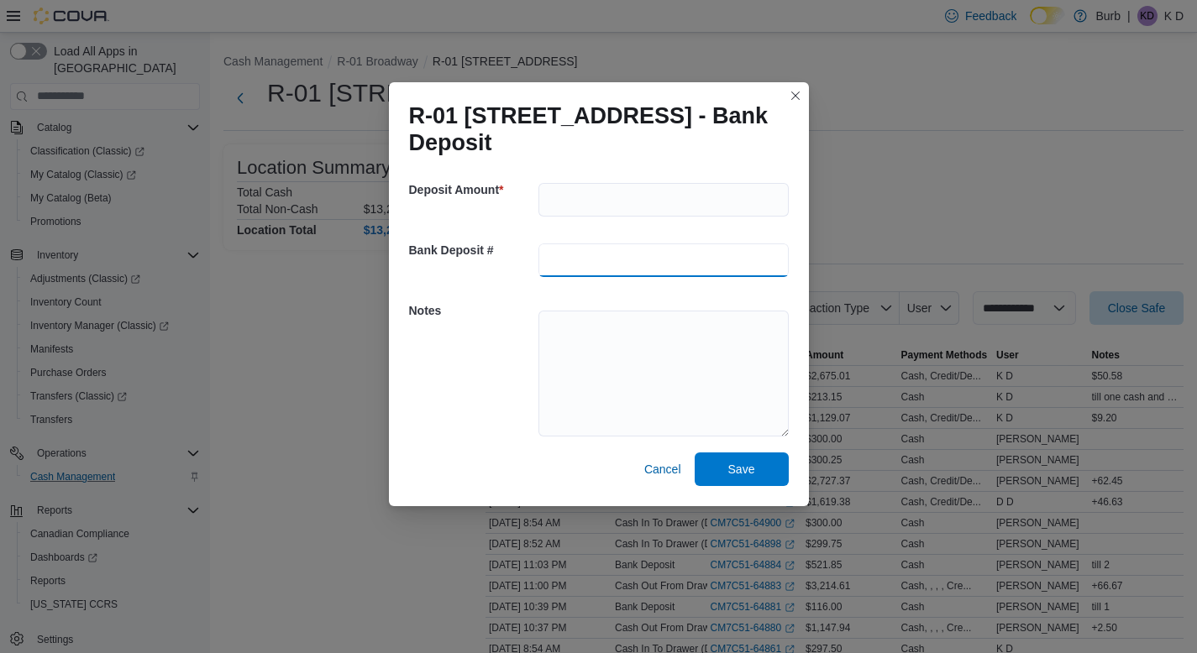
click at [564, 252] on input "text" at bounding box center [663, 261] width 250 height 34
type input "********"
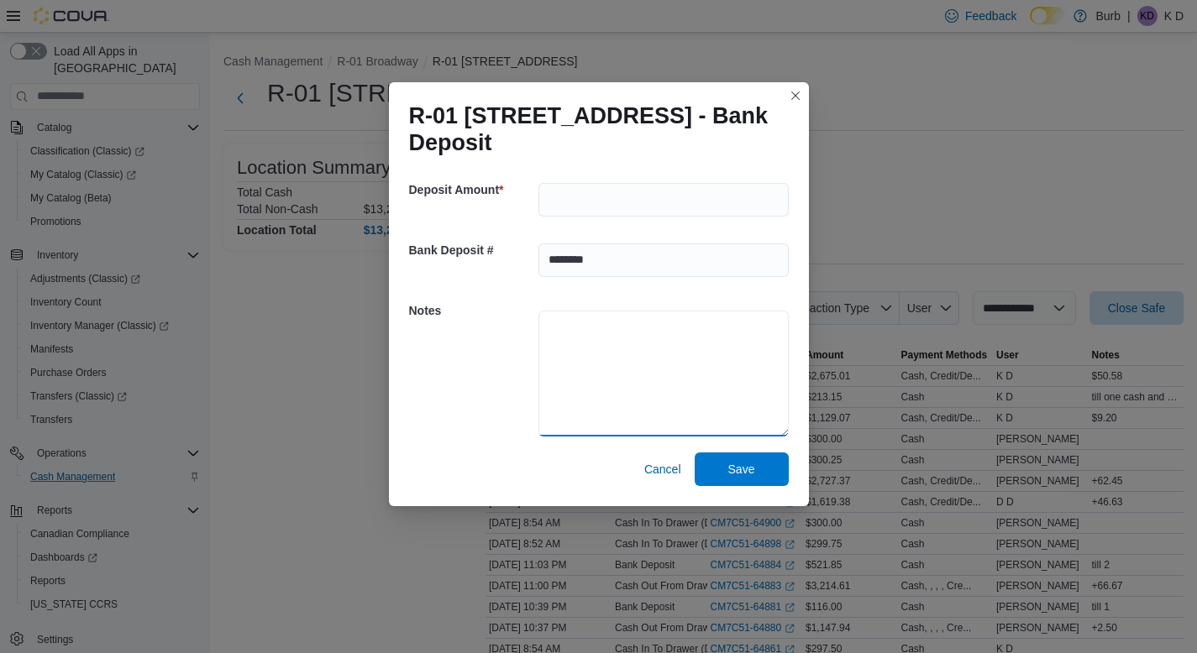
click at [564, 347] on textarea at bounding box center [663, 374] width 250 height 126
type textarea "**********"
click at [732, 464] on span "Save" at bounding box center [741, 468] width 27 height 17
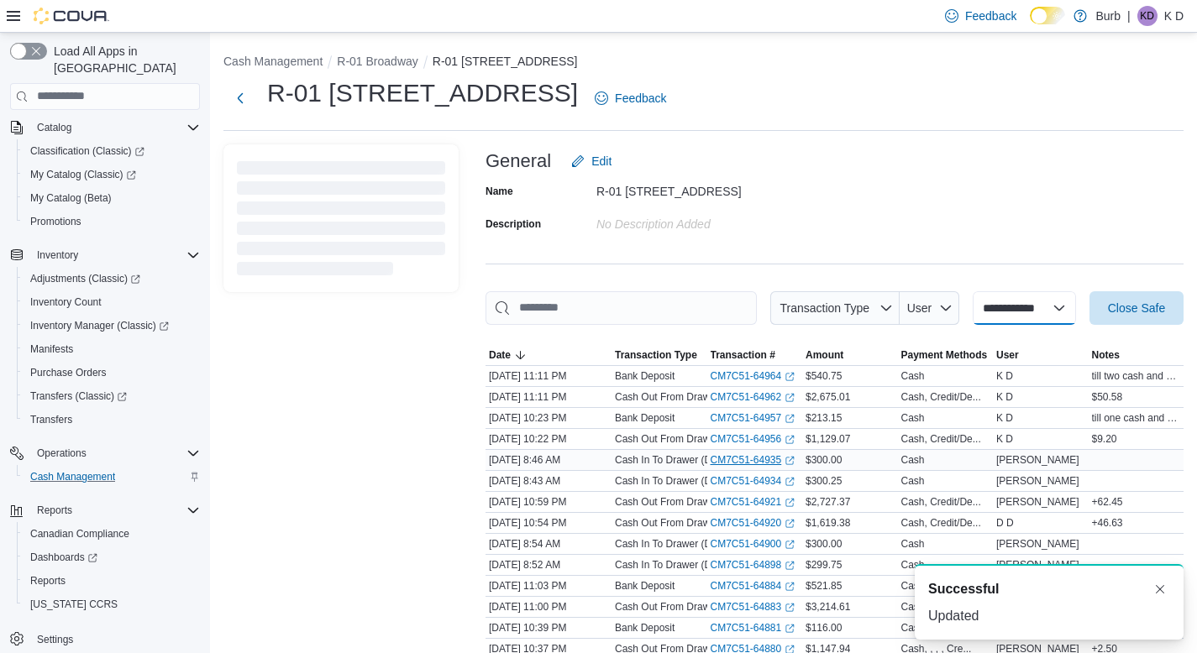
select select
